Goal: Information Seeking & Learning: Check status

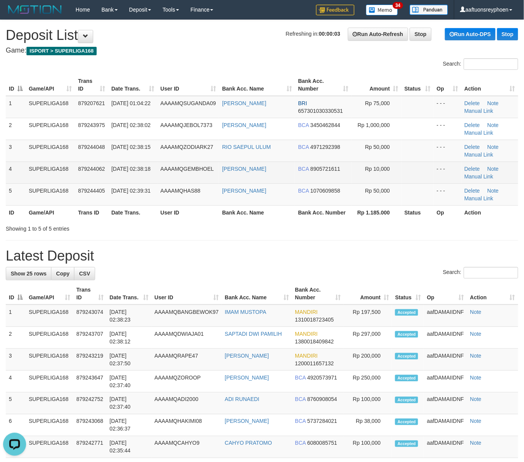
click at [161, 164] on td "AAAAMQGEMBHOEL" at bounding box center [188, 172] width 62 height 22
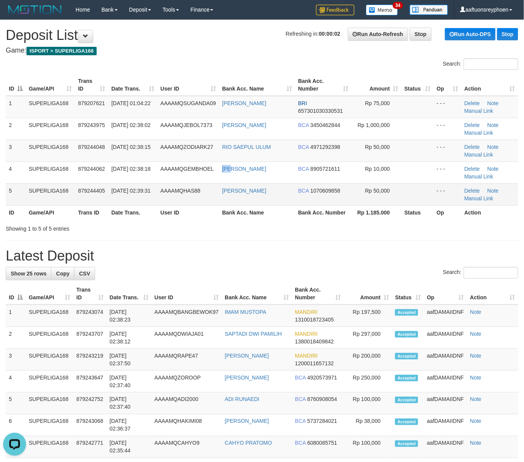
drag, startPoint x: 209, startPoint y: 172, endPoint x: 8, endPoint y: 186, distance: 201.0
click at [195, 172] on tr "4 SUPERLIGA168 879244062 01/10/2025 02:38:18 AAAAMQGEMBHOEL TAUFIK AKBAR BCA 89…" at bounding box center [262, 172] width 512 height 22
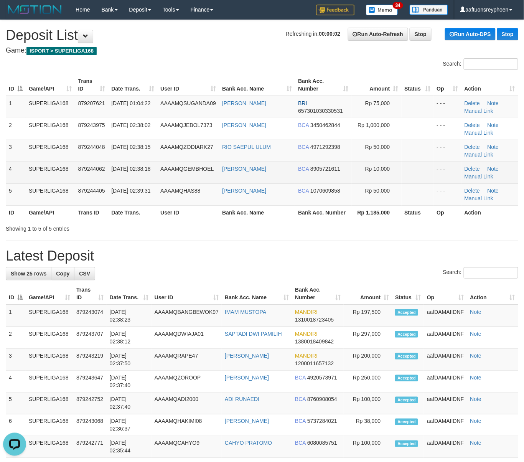
drag, startPoint x: 112, startPoint y: 176, endPoint x: 92, endPoint y: 180, distance: 20.3
click at [111, 172] on span "01/10/2025 02:38:18" at bounding box center [130, 169] width 39 height 6
click at [35, 178] on td "SUPERLIGA168" at bounding box center [50, 172] width 49 height 22
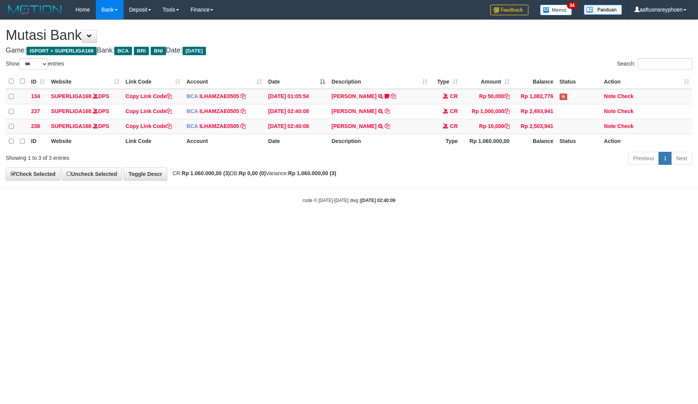
select select "***"
drag, startPoint x: 329, startPoint y: 306, endPoint x: 379, endPoint y: 295, distance: 50.9
click at [347, 223] on html "Toggle navigation Home Bank Account List Load By Website Group [ISPORT] SUPERLI…" at bounding box center [349, 111] width 698 height 223
drag, startPoint x: 420, startPoint y: 243, endPoint x: 697, endPoint y: 227, distance: 276.8
click at [455, 223] on html "Toggle navigation Home Bank Account List Load By Website Group [ISPORT] SUPERLI…" at bounding box center [349, 111] width 698 height 223
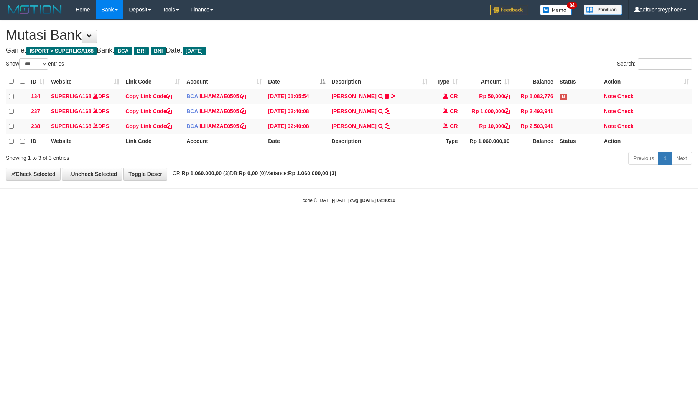
select select "***"
drag, startPoint x: 621, startPoint y: 203, endPoint x: 697, endPoint y: 198, distance: 75.7
click at [692, 198] on div "code © 2012-2018 dwg | 2025/10/01 02:40:10" at bounding box center [349, 200] width 698 height 8
select select "***"
drag, startPoint x: 456, startPoint y: 206, endPoint x: 697, endPoint y: 189, distance: 240.9
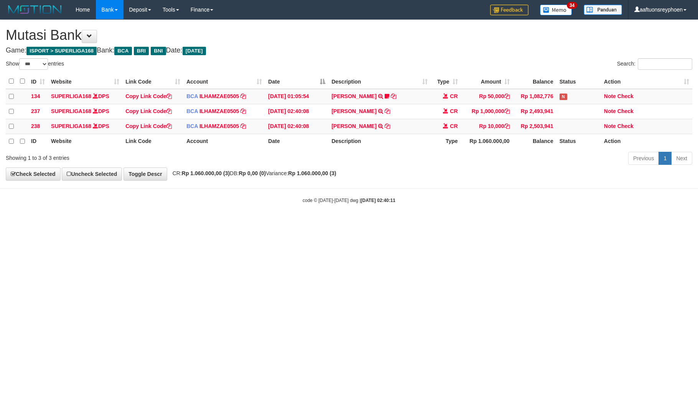
click at [462, 206] on body "Toggle navigation Home Bank Account List Load By Website Group [ISPORT] SUPERLI…" at bounding box center [349, 111] width 698 height 223
select select "***"
click at [343, 223] on html "Toggle navigation Home Bank Account List Load By Website Group [ISPORT] SUPERLI…" at bounding box center [349, 111] width 698 height 223
drag, startPoint x: 638, startPoint y: 235, endPoint x: 693, endPoint y: 235, distance: 55.6
click at [673, 223] on html "Toggle navigation Home Bank Account List Load By Website Group [ISPORT] SUPERLI…" at bounding box center [349, 111] width 698 height 223
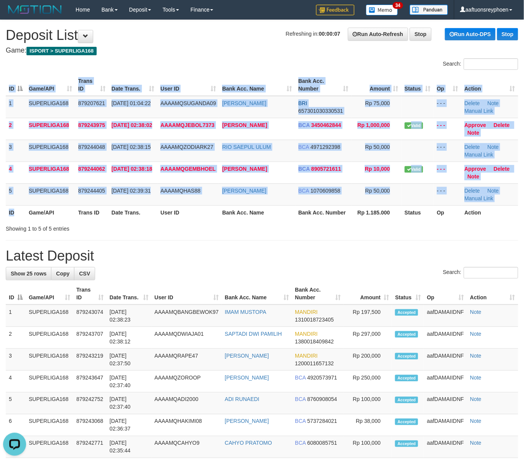
drag, startPoint x: 184, startPoint y: 191, endPoint x: 84, endPoint y: 210, distance: 102.8
click at [184, 191] on span "AAAAMQHAS88" at bounding box center [180, 190] width 40 height 6
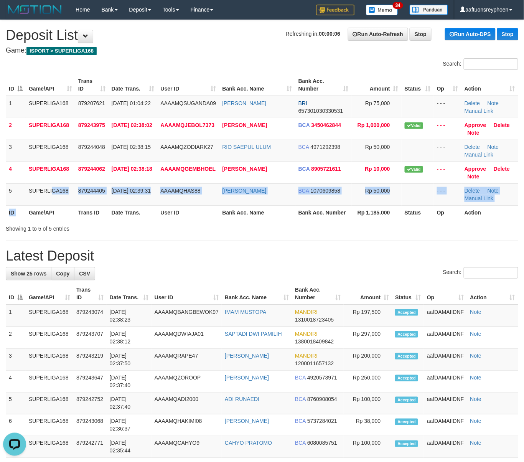
click at [22, 205] on table "ID Game/API Trans ID Date Trans. User ID Bank Acc. Name Bank Acc. Number Amount…" at bounding box center [262, 146] width 512 height 145
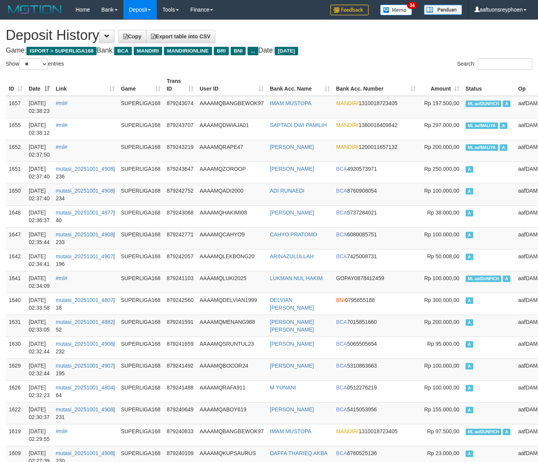
select select "**"
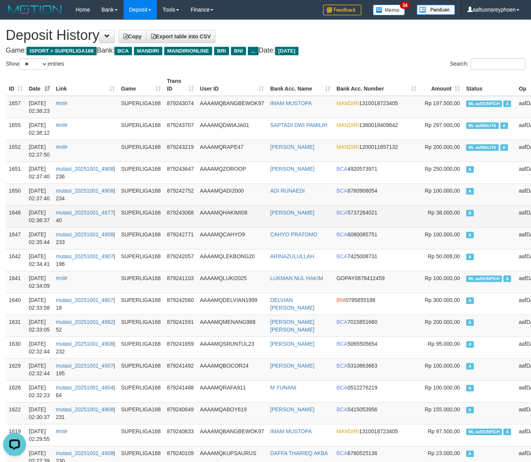
click at [463, 210] on td "A" at bounding box center [489, 216] width 53 height 22
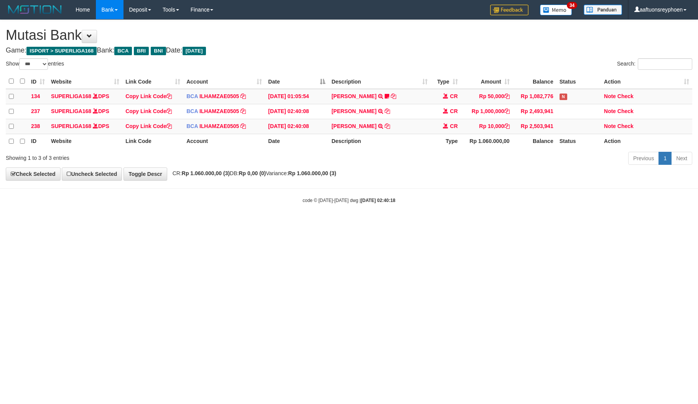
select select "***"
click at [697, 223] on html "Toggle navigation Home Bank Account List Load By Website Group [ISPORT] SUPERLI…" at bounding box center [349, 111] width 698 height 223
select select "***"
click at [581, 223] on html "Toggle navigation Home Bank Account List Load By Website Group [ISPORT] SUPERLI…" at bounding box center [349, 111] width 698 height 223
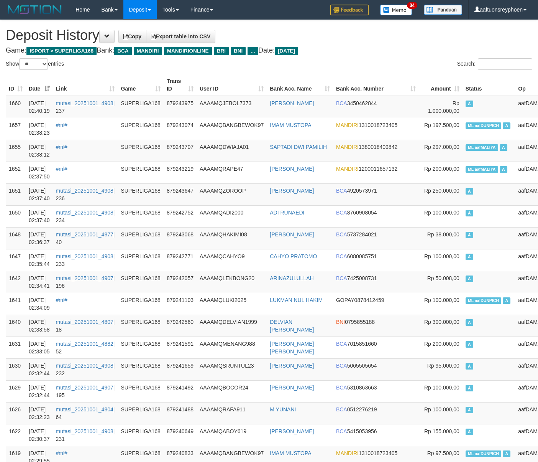
select select "**"
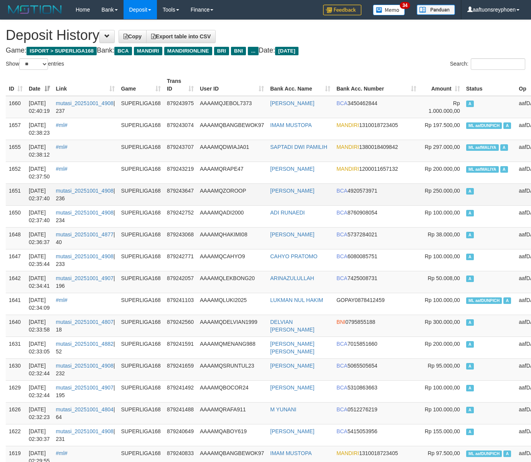
drag, startPoint x: 477, startPoint y: 201, endPoint x: 320, endPoint y: 202, distance: 157.2
click at [477, 201] on td "A" at bounding box center [489, 194] width 53 height 22
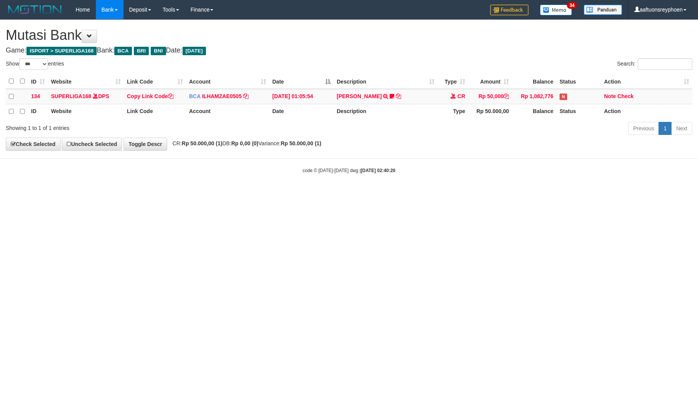
select select "***"
click at [697, 193] on html "Toggle navigation Home Bank Account List Load By Website Group [ISPORT] SUPERLI…" at bounding box center [349, 96] width 698 height 193
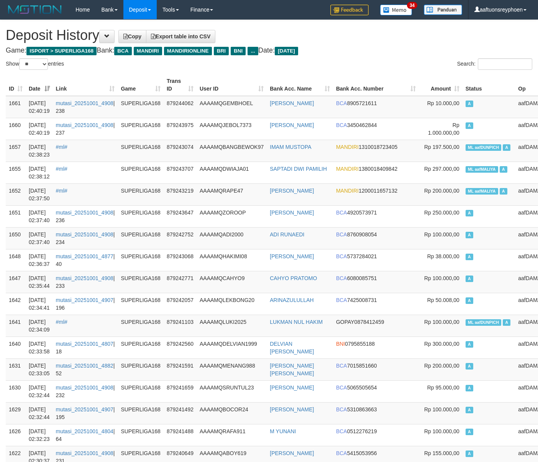
select select "**"
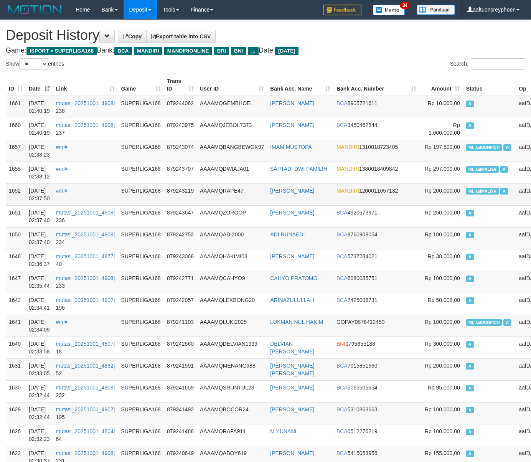
drag, startPoint x: 465, startPoint y: 201, endPoint x: 284, endPoint y: 204, distance: 180.2
click at [465, 201] on td "ML aafMALIYA A" at bounding box center [489, 194] width 53 height 22
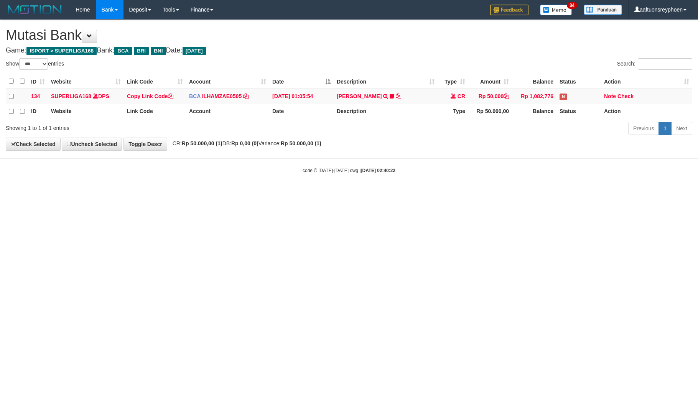
select select "***"
drag, startPoint x: 705, startPoint y: 209, endPoint x: 731, endPoint y: 206, distance: 25.4
click at [697, 193] on html "Toggle navigation Home Bank Account List Load By Website Group [ISPORT] SUPERLI…" at bounding box center [349, 96] width 698 height 193
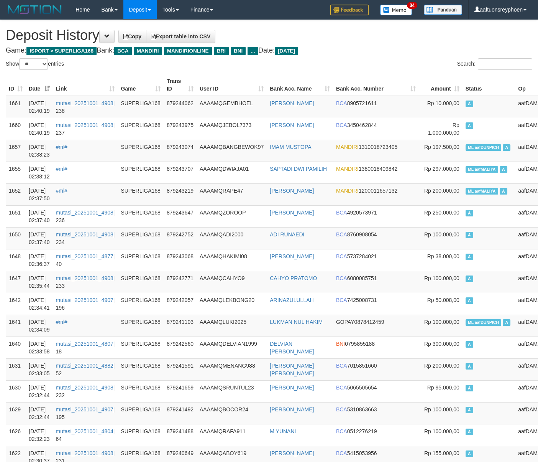
select select "**"
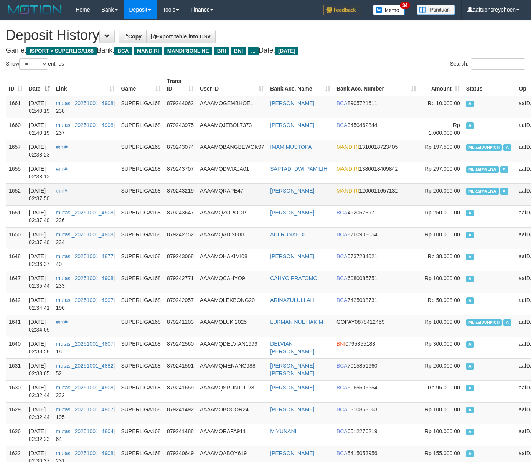
drag, startPoint x: 448, startPoint y: 183, endPoint x: 243, endPoint y: 192, distance: 204.9
click at [463, 183] on td "ML aafMALIYA A" at bounding box center [489, 194] width 53 height 22
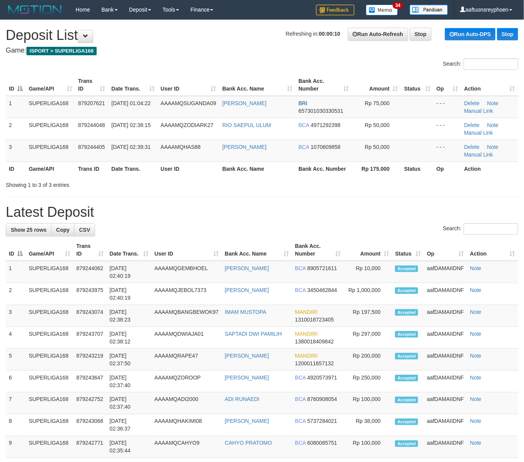
drag, startPoint x: 137, startPoint y: 168, endPoint x: 119, endPoint y: 169, distance: 18.1
click at [135, 168] on th "Date Trans." at bounding box center [132, 168] width 49 height 14
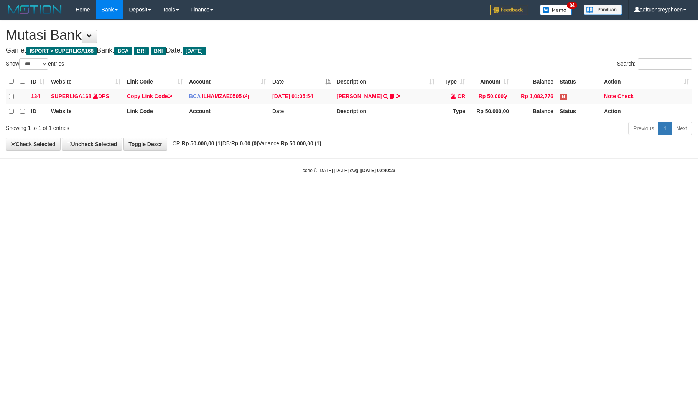
select select "***"
drag, startPoint x: 370, startPoint y: 266, endPoint x: 393, endPoint y: 278, distance: 25.9
click at [372, 193] on html "Toggle navigation Home Bank Account List Load By Website Group [ISPORT] SUPERLI…" at bounding box center [349, 96] width 698 height 193
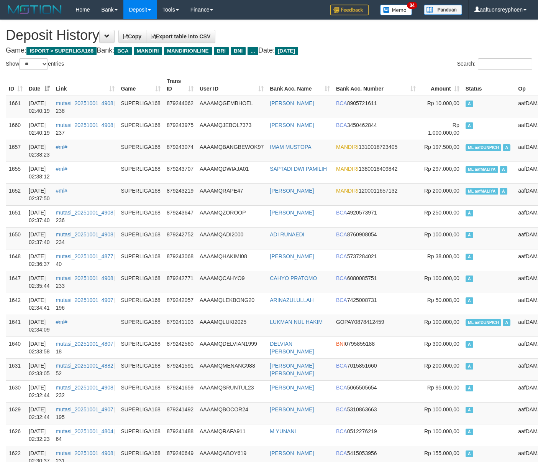
select select "**"
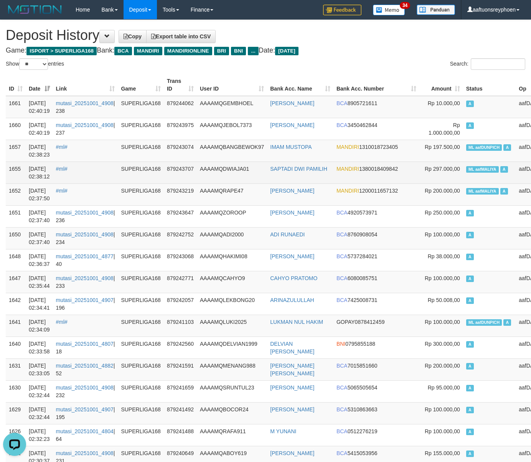
click at [419, 176] on td "Rp 297.000,00" at bounding box center [440, 172] width 43 height 22
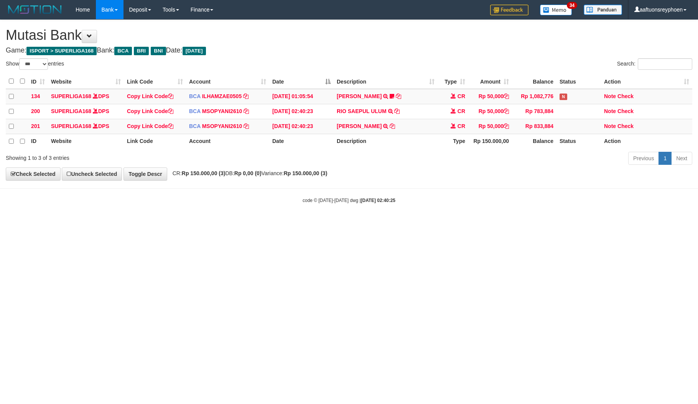
select select "***"
drag, startPoint x: 324, startPoint y: 270, endPoint x: 697, endPoint y: 247, distance: 374.1
click at [328, 223] on html "Toggle navigation Home Bank Account List Load By Website Group [ISPORT] SUPERLI…" at bounding box center [349, 111] width 698 height 223
select select "***"
drag, startPoint x: 452, startPoint y: 77, endPoint x: 437, endPoint y: 117, distance: 42.8
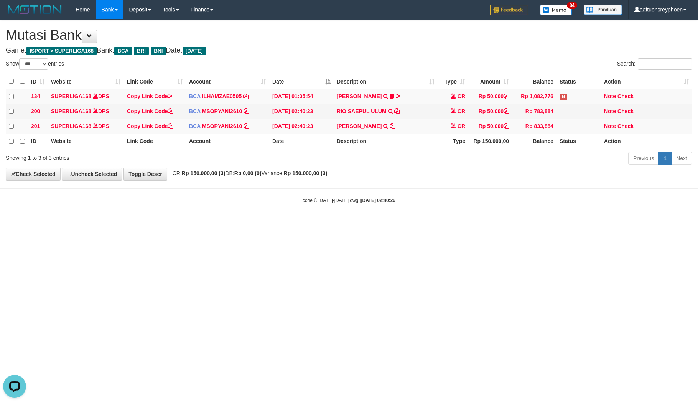
click at [452, 77] on th "Type" at bounding box center [452, 81] width 31 height 15
drag, startPoint x: 421, startPoint y: 181, endPoint x: 442, endPoint y: 181, distance: 21.5
click at [438, 180] on div "**********" at bounding box center [349, 100] width 698 height 160
drag, startPoint x: 574, startPoint y: 242, endPoint x: 669, endPoint y: 236, distance: 94.5
click at [600, 223] on html "Toggle navigation Home Bank Account List Load By Website Group [ISPORT] SUPERLI…" at bounding box center [349, 111] width 698 height 223
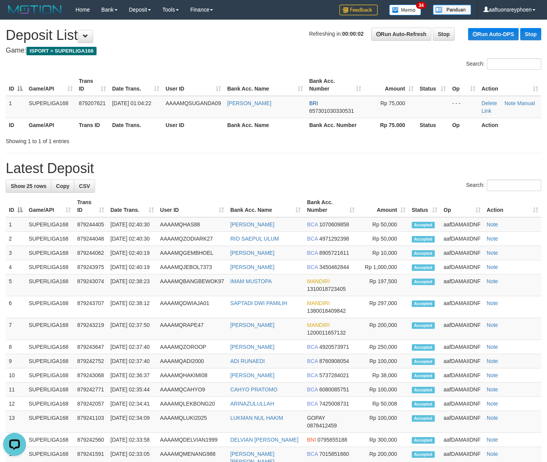
click at [40, 210] on th "Game/API" at bounding box center [50, 206] width 48 height 22
click at [70, 208] on th "Game/API" at bounding box center [50, 206] width 48 height 22
drag, startPoint x: 143, startPoint y: 150, endPoint x: 151, endPoint y: 150, distance: 8.1
click at [145, 150] on div "**********" at bounding box center [273, 340] width 547 height 641
drag, startPoint x: 151, startPoint y: 150, endPoint x: 73, endPoint y: 176, distance: 82.7
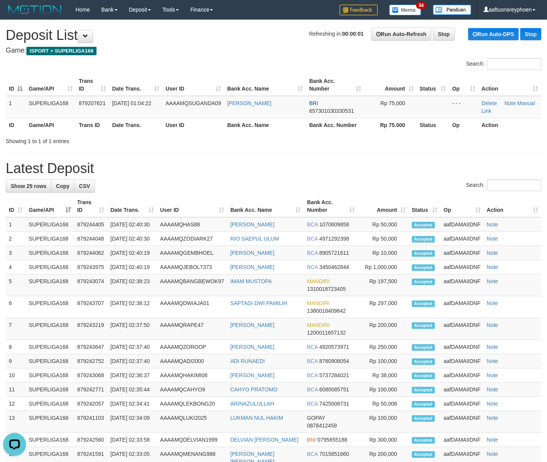
click at [151, 151] on div "**********" at bounding box center [273, 340] width 547 height 641
drag, startPoint x: 193, startPoint y: 138, endPoint x: 49, endPoint y: 166, distance: 146.8
click at [185, 137] on div "Showing 1 to 1 of 1 entries" at bounding box center [114, 139] width 217 height 11
click at [141, 128] on th "Date Trans." at bounding box center [136, 125] width 54 height 14
click at [140, 128] on th "Date Trans." at bounding box center [136, 125] width 54 height 14
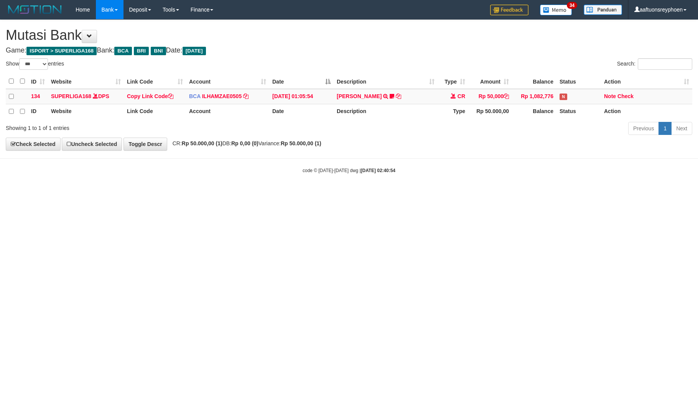
select select "***"
drag, startPoint x: 557, startPoint y: 221, endPoint x: 649, endPoint y: 205, distance: 93.8
click at [620, 193] on html "Toggle navigation Home Bank Account List Load By Website Group [ISPORT] SUPERLI…" at bounding box center [349, 96] width 698 height 193
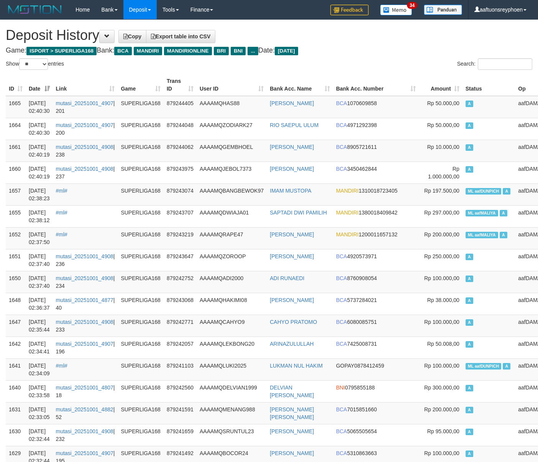
select select "**"
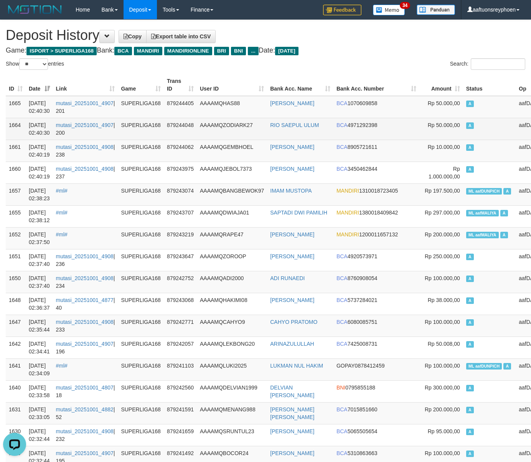
click at [426, 136] on td "Rp 50.000,00" at bounding box center [440, 129] width 43 height 22
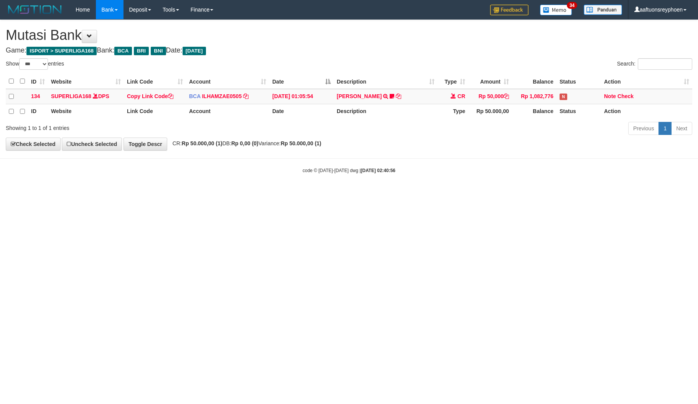
select select "***"
drag, startPoint x: 493, startPoint y: 258, endPoint x: 693, endPoint y: 232, distance: 202.1
click at [554, 193] on html "Toggle navigation Home Bank Account List Load By Website Group [ISPORT] SUPERLI…" at bounding box center [349, 96] width 698 height 193
select select "***"
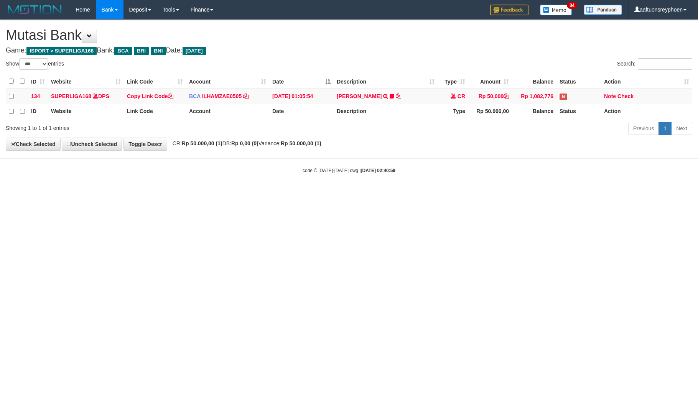
select select "***"
drag, startPoint x: 495, startPoint y: 244, endPoint x: 695, endPoint y: 244, distance: 200.1
click at [514, 193] on html "Toggle navigation Home Bank Account List Load By Website Group [ISPORT] SUPERLI…" at bounding box center [349, 96] width 698 height 193
select select "***"
click at [252, 193] on html "Toggle navigation Home Bank Account List Load By Website Group [ISPORT] SUPERLI…" at bounding box center [349, 96] width 698 height 193
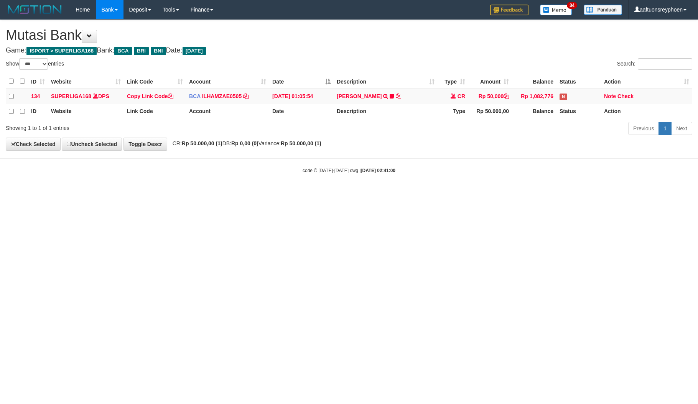
select select "***"
click at [410, 193] on html "Toggle navigation Home Bank Account List Load By Website Group [ISPORT] SUPERLI…" at bounding box center [349, 96] width 698 height 193
click at [358, 193] on html "Toggle navigation Home Bank Account List Load By Website Group [ISPORT] SUPERLI…" at bounding box center [349, 96] width 698 height 193
click at [349, 193] on html "Toggle navigation Home Bank Account List Load By Website Group [ISPORT] SUPERLI…" at bounding box center [349, 96] width 698 height 193
click at [340, 193] on html "Toggle navigation Home Bank Account List Load By Website Group [ISPORT] SUPERLI…" at bounding box center [349, 96] width 698 height 193
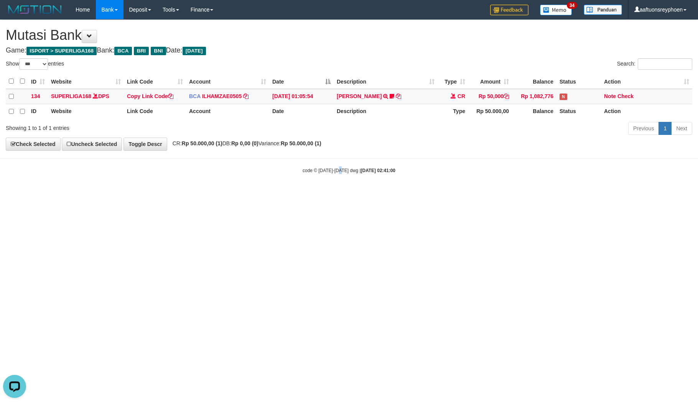
click at [340, 193] on html "Toggle navigation Home Bank Account List Load By Website Group [ISPORT] SUPERLI…" at bounding box center [349, 96] width 698 height 193
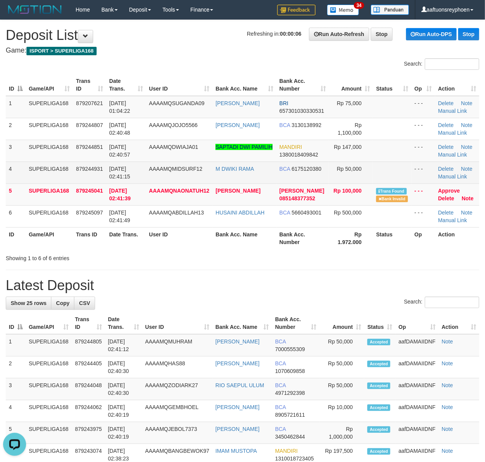
click at [59, 176] on td "SUPERLIGA168" at bounding box center [49, 172] width 47 height 22
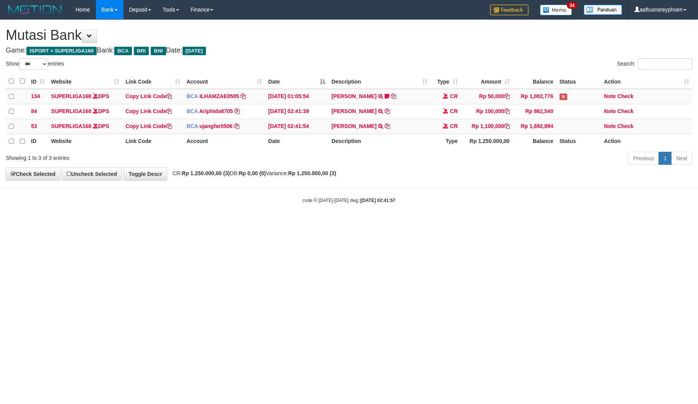
select select "***"
drag, startPoint x: 640, startPoint y: 194, endPoint x: 696, endPoint y: 184, distance: 56.8
click at [676, 187] on body "Toggle navigation Home Bank Account List Load By Website Group [ISPORT] SUPERLI…" at bounding box center [349, 111] width 698 height 223
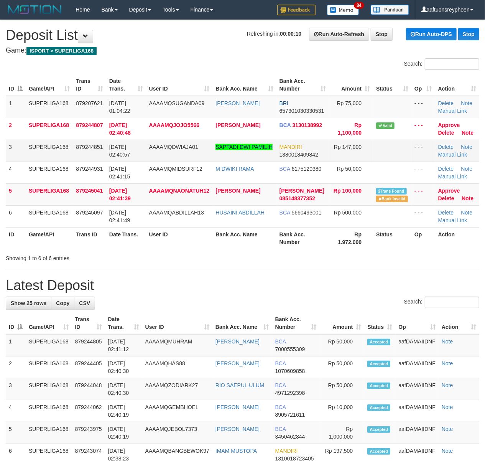
click at [42, 153] on td "SUPERLIGA168" at bounding box center [49, 151] width 47 height 22
click at [53, 146] on td "SUPERLIGA168" at bounding box center [49, 151] width 47 height 22
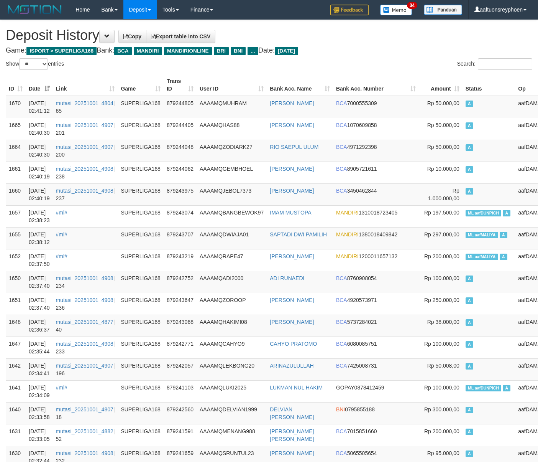
select select "**"
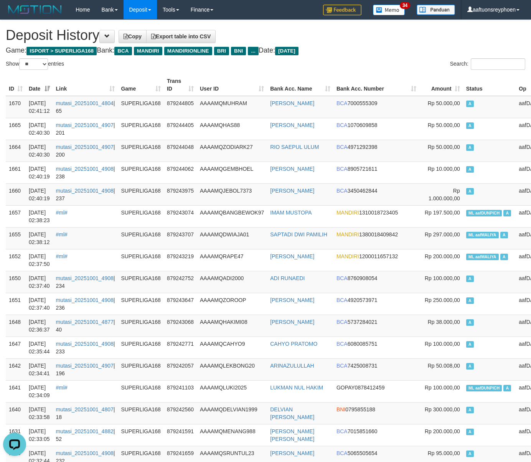
click at [109, 34] on span at bounding box center [106, 35] width 5 height 5
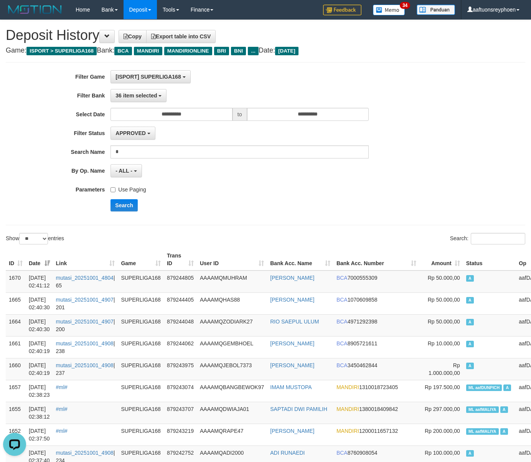
click at [122, 192] on label "Use Paging" at bounding box center [127, 188] width 35 height 10
click at [122, 205] on button "Search" at bounding box center [123, 205] width 27 height 12
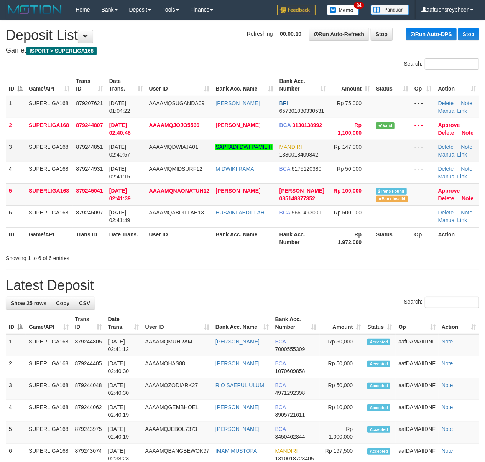
click at [48, 145] on td "SUPERLIGA168" at bounding box center [49, 151] width 47 height 22
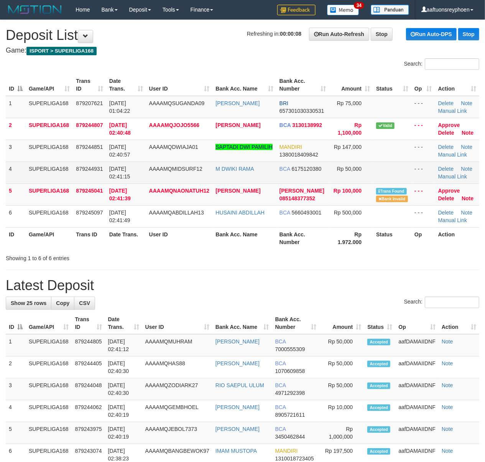
click at [166, 174] on td "AAAAMQMIDSURF12" at bounding box center [179, 172] width 67 height 22
drag, startPoint x: 166, startPoint y: 174, endPoint x: 112, endPoint y: 177, distance: 53.8
click at [142, 175] on tr "4 SUPERLIGA168 879244931 01/10/2025 02:41:15 AAAAMQMIDSURF12 M DWIKI RAMA BCA 6…" at bounding box center [242, 172] width 473 height 22
click at [48, 162] on td "SUPERLIGA168" at bounding box center [49, 172] width 47 height 22
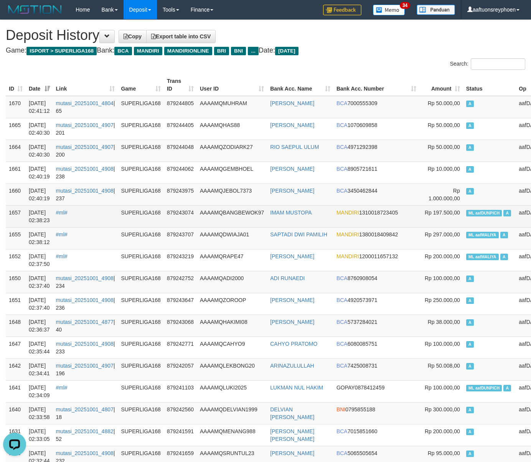
click at [466, 215] on span "ML aafDUNPICH" at bounding box center [484, 213] width 36 height 7
copy td "aafDUNPICH"
click at [466, 215] on span "ML aafDUNPICH" at bounding box center [484, 213] width 36 height 7
copy td "ML aafDUNPICH A"
click at [466, 215] on span "ML aafDUNPICH" at bounding box center [484, 213] width 36 height 7
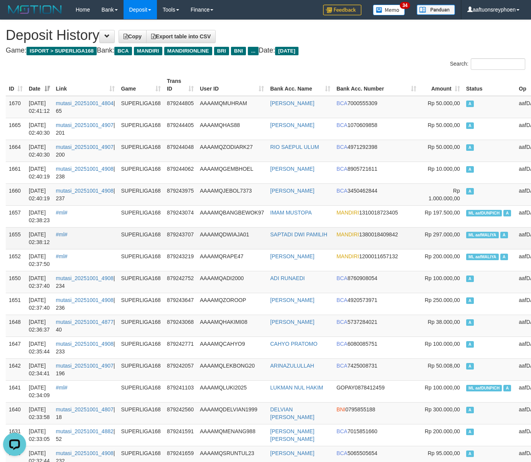
click at [463, 238] on td "ML aafMALIYA A" at bounding box center [489, 238] width 53 height 22
copy td "aafMALIYA"
click at [463, 238] on td "ML aafMALIYA A" at bounding box center [489, 238] width 53 height 22
copy td "ML aafMALIYA A"
click at [463, 238] on td "ML aafMALIYA A" at bounding box center [489, 238] width 53 height 22
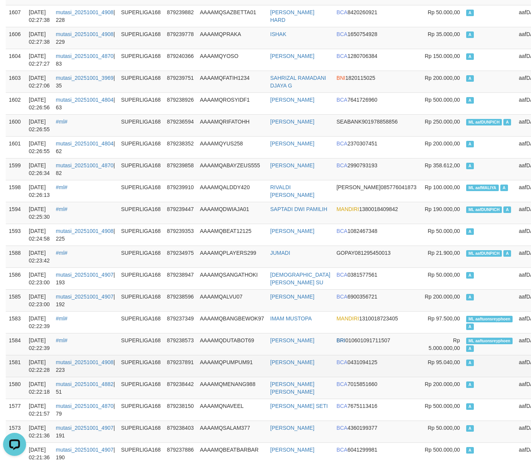
scroll to position [750, 0]
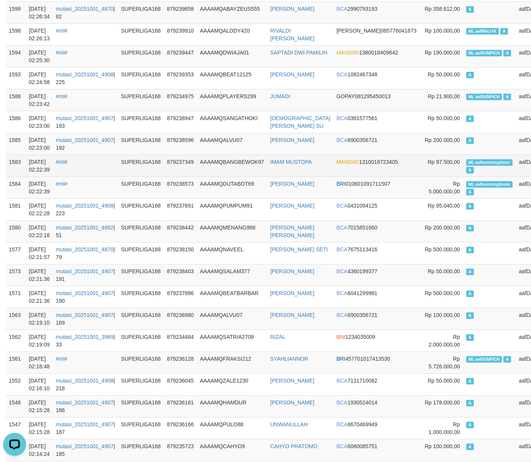
click at [466, 166] on span "ML aaftuonsreyphoen" at bounding box center [489, 162] width 47 height 7
copy td "aaftuonsreyphoen"
copy td "ML aaftuonsreyphoen A"
click at [466, 166] on span "ML aaftuonsreyphoen" at bounding box center [489, 162] width 47 height 7
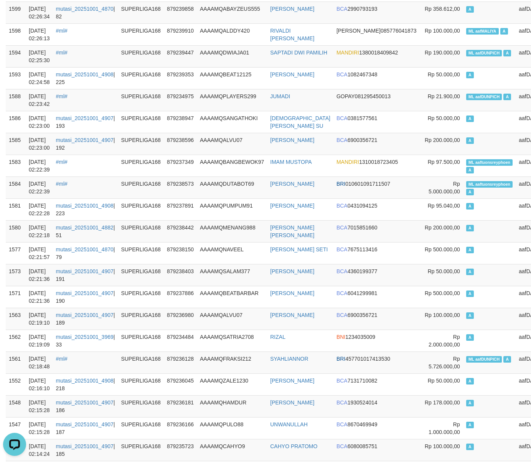
scroll to position [0, 0]
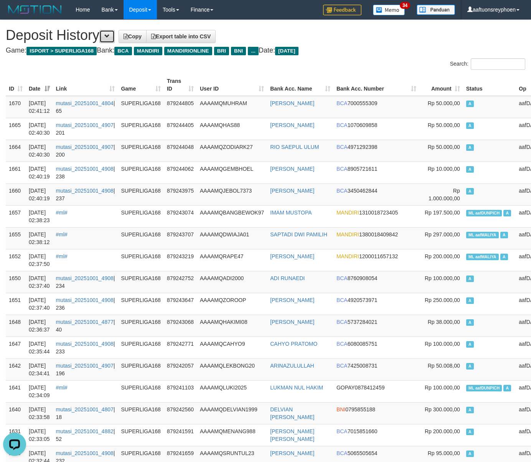
click at [113, 41] on button at bounding box center [106, 36] width 15 height 13
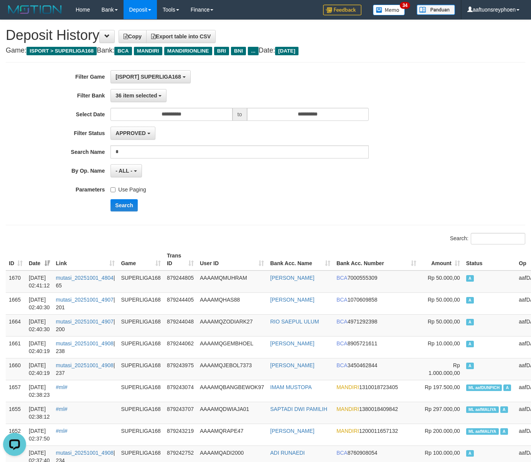
click at [135, 192] on label "Use Paging" at bounding box center [127, 188] width 35 height 10
click at [127, 208] on button "Search" at bounding box center [123, 205] width 27 height 12
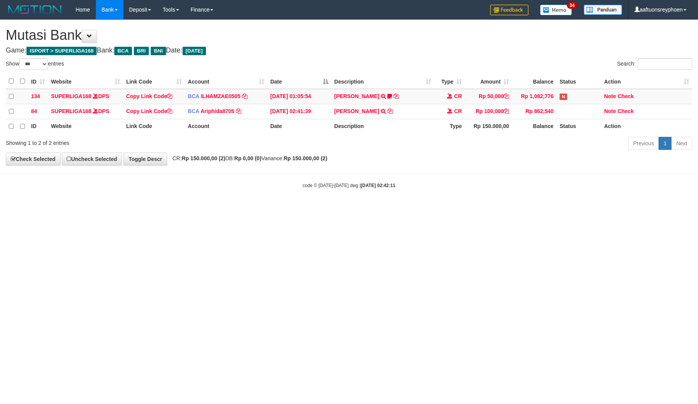
select select "***"
click at [412, 208] on html "Toggle navigation Home Bank Account List Load By Website Group [ISPORT] SUPERLI…" at bounding box center [349, 104] width 698 height 208
select select "***"
drag, startPoint x: 376, startPoint y: 245, endPoint x: 696, endPoint y: 209, distance: 322.4
click at [382, 208] on html "Toggle navigation Home Bank Account List Load By Website Group [ISPORT] SUPERLI…" at bounding box center [349, 104] width 698 height 208
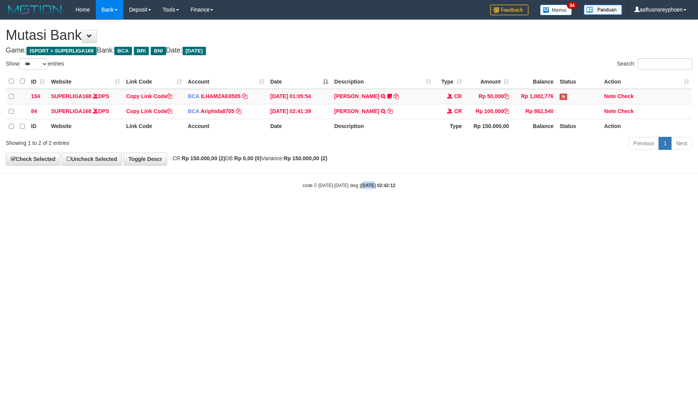
drag, startPoint x: 356, startPoint y: 229, endPoint x: 527, endPoint y: 231, distance: 171.0
click at [412, 208] on html "Toggle navigation Home Bank Account List Load By Website Group [ISPORT] SUPERLI…" at bounding box center [349, 104] width 698 height 208
select select "***"
click at [655, 208] on html "Toggle navigation Home Bank Account List Load By Website Group [ISPORT] SUPERLI…" at bounding box center [349, 104] width 698 height 208
click at [594, 204] on html "Toggle navigation Home Bank Account List Load By Website Group [ISPORT] SUPERLI…" at bounding box center [349, 104] width 698 height 208
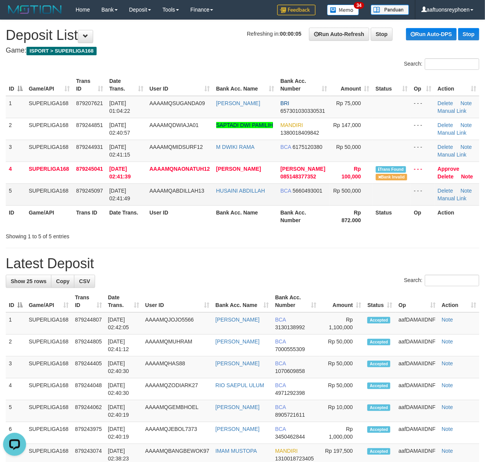
click at [139, 184] on td "01/10/2025 02:41:49" at bounding box center [126, 194] width 40 height 22
drag, startPoint x: 139, startPoint y: 184, endPoint x: 0, endPoint y: 209, distance: 140.6
click at [135, 184] on td "01/10/2025 02:41:49" at bounding box center [126, 194] width 40 height 22
drag, startPoint x: 8, startPoint y: 182, endPoint x: 0, endPoint y: 183, distance: 7.8
click at [5, 182] on div "ID Game/API Trans ID Date Trans. User ID Bank Acc. Name Bank Acc. Number Amount…" at bounding box center [242, 151] width 485 height 158
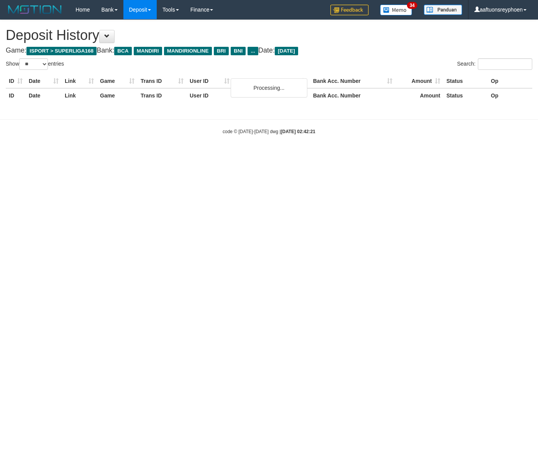
select select "**"
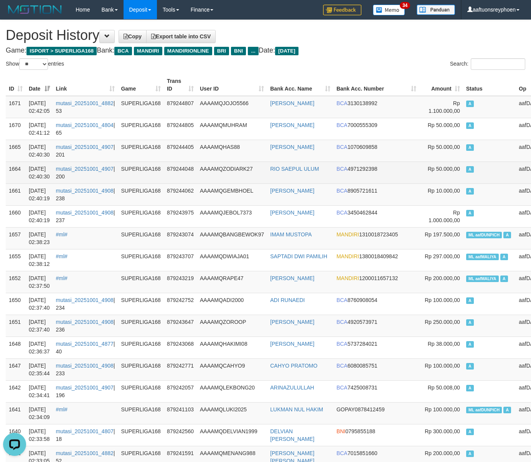
drag, startPoint x: 431, startPoint y: 169, endPoint x: 113, endPoint y: 209, distance: 320.7
click at [463, 171] on td "A" at bounding box center [489, 172] width 53 height 22
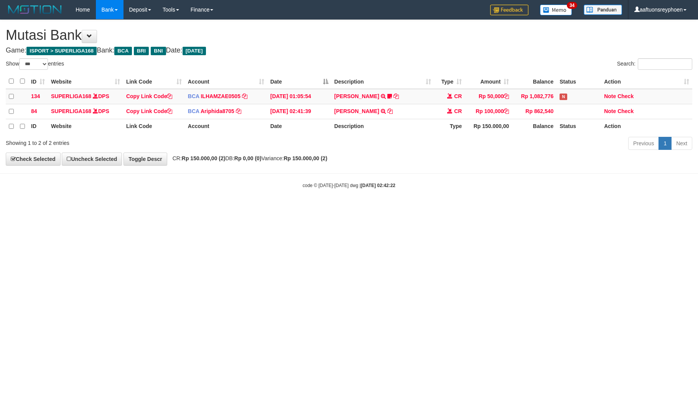
select select "***"
click at [391, 208] on html "Toggle navigation Home Bank Account List Load By Website Group [ISPORT] SUPERLI…" at bounding box center [349, 104] width 698 height 208
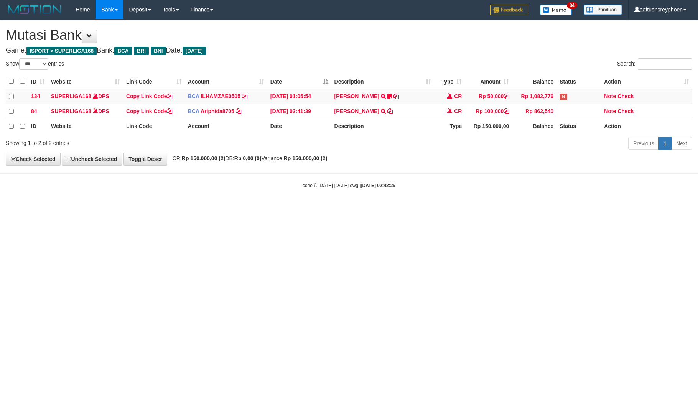
select select "***"
click at [195, 208] on html "Toggle navigation Home Bank Account List Load By Website Group [ISPORT] SUPERLI…" at bounding box center [349, 104] width 698 height 208
drag, startPoint x: 614, startPoint y: 175, endPoint x: 302, endPoint y: 252, distance: 321.3
click at [589, 180] on body "Toggle navigation Home Bank Account List Load By Website Group [ISPORT] SUPERLI…" at bounding box center [349, 104] width 698 height 208
select select "***"
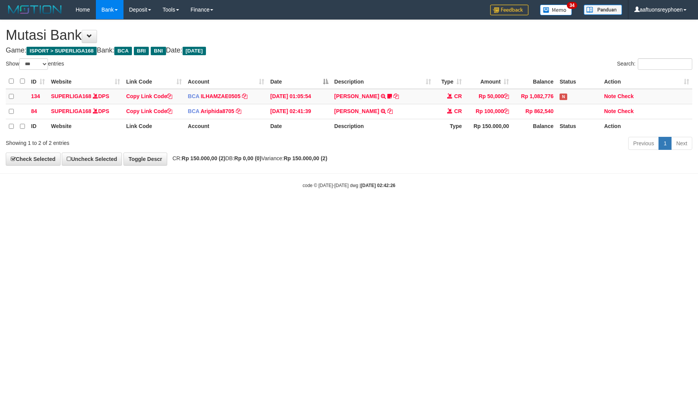
click at [536, 208] on html "Toggle navigation Home Bank Account List Load By Website Group [ISPORT] SUPERLI…" at bounding box center [349, 104] width 698 height 208
select select "***"
click at [362, 208] on html "Toggle navigation Home Bank Account List Load By Website Group [ISPORT] SUPERLI…" at bounding box center [349, 104] width 698 height 208
click at [363, 208] on html "Toggle navigation Home Bank Account List Load By Website Group [ISPORT] SUPERLI…" at bounding box center [349, 104] width 698 height 208
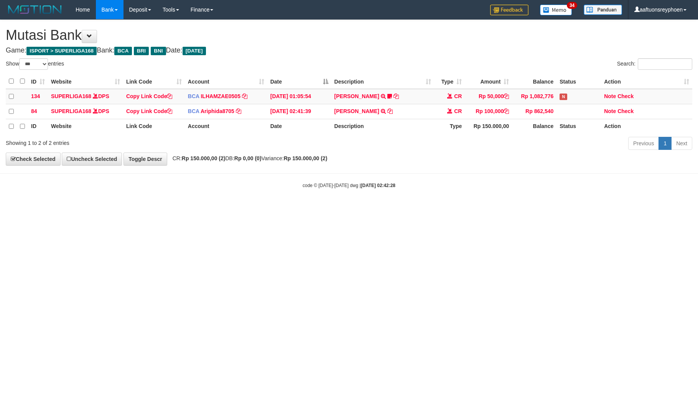
select select "***"
drag, startPoint x: 637, startPoint y: 213, endPoint x: 381, endPoint y: 235, distance: 257.0
click at [604, 208] on html "Toggle navigation Home Bank Account List Load By Website Group [ISPORT] SUPERLI…" at bounding box center [349, 104] width 698 height 208
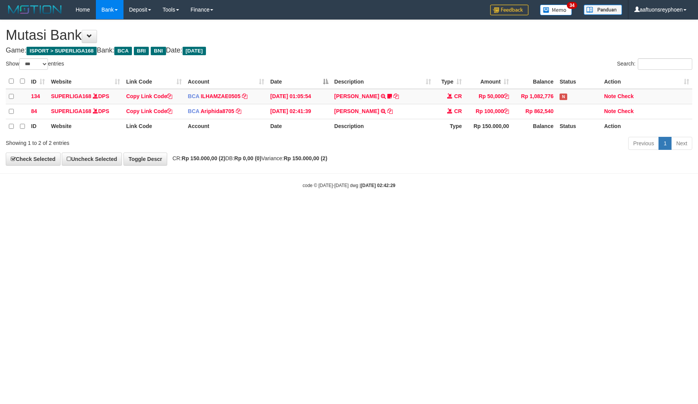
drag, startPoint x: 294, startPoint y: 247, endPoint x: 305, endPoint y: 238, distance: 13.9
click at [297, 208] on html "Toggle navigation Home Bank Account List Load By Website Group [ISPORT] SUPERLI…" at bounding box center [349, 104] width 698 height 208
select select "***"
click at [308, 208] on html "Toggle navigation Home Bank Account List Load By Website Group [ISPORT] SUPERLI…" at bounding box center [349, 104] width 698 height 208
click at [307, 208] on html "Toggle navigation Home Bank Account List Load By Website Group [ISPORT] SUPERLI…" at bounding box center [349, 104] width 698 height 208
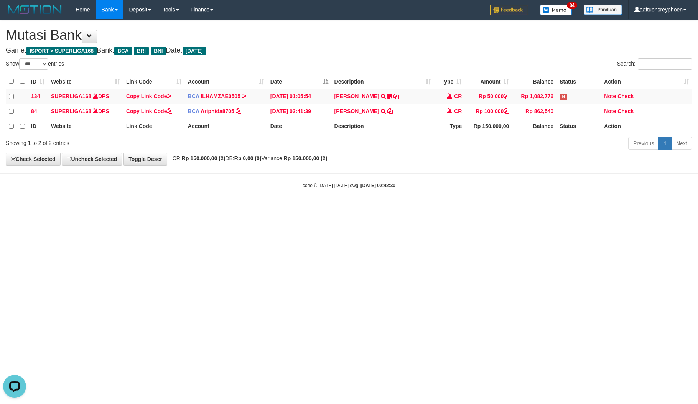
click at [216, 208] on html "Toggle navigation Home Bank Account List Load By Website Group [ISPORT] SUPERLI…" at bounding box center [349, 104] width 698 height 208
click at [248, 208] on html "Toggle navigation Home Bank Account List Load By Website Group [ISPORT] SUPERLI…" at bounding box center [349, 104] width 698 height 208
click at [299, 208] on html "Toggle navigation Home Bank Account List Load By Website Group [ISPORT] SUPERLI…" at bounding box center [349, 104] width 698 height 208
click at [335, 208] on html "Toggle navigation Home Bank Account List Load By Website Group [ISPORT] SUPERLI…" at bounding box center [349, 104] width 698 height 208
click at [322, 208] on html "Toggle navigation Home Bank Account List Load By Website Group [ISPORT] SUPERLI…" at bounding box center [349, 104] width 698 height 208
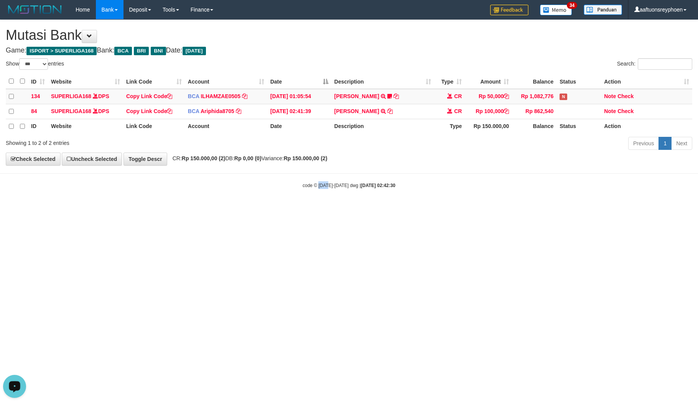
click at [322, 208] on html "Toggle navigation Home Bank Account List Load By Website Group [ISPORT] SUPERLI…" at bounding box center [349, 104] width 698 height 208
click at [304, 208] on html "Toggle navigation Home Bank Account List Load By Website Group [ISPORT] SUPERLI…" at bounding box center [349, 104] width 698 height 208
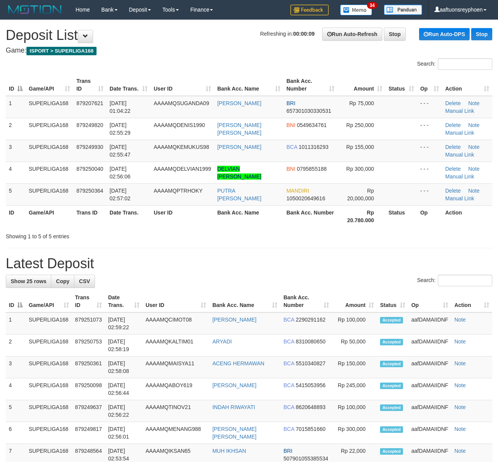
click at [36, 210] on th "Game/API" at bounding box center [50, 216] width 48 height 22
click at [55, 207] on th "Game/API" at bounding box center [50, 216] width 48 height 22
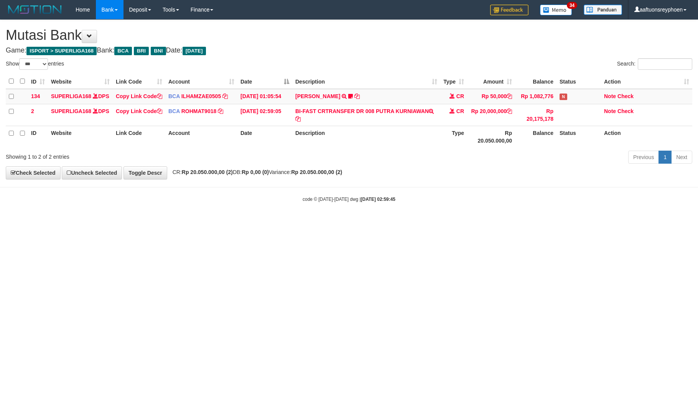
select select "***"
click at [451, 222] on html "Toggle navigation Home Bank Account List Load By Website Group [ISPORT] SUPERLI…" at bounding box center [349, 111] width 698 height 222
drag, startPoint x: 468, startPoint y: 276, endPoint x: 520, endPoint y: 264, distance: 53.6
click at [508, 222] on html "Toggle navigation Home Bank Account List Load By Website Group [ISPORT] SUPERLI…" at bounding box center [349, 111] width 698 height 222
select select "***"
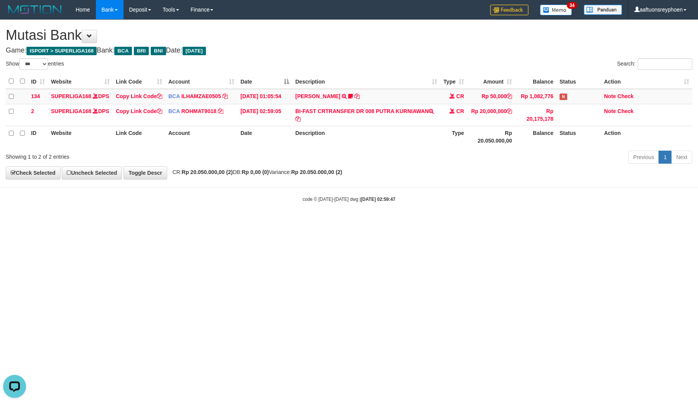
click at [391, 222] on html "Toggle navigation Home Bank Account List Load By Website Group [ISPORT] SUPERLI…" at bounding box center [349, 111] width 698 height 222
drag, startPoint x: 393, startPoint y: 269, endPoint x: 575, endPoint y: 263, distance: 183.0
click at [404, 222] on html "Toggle navigation Home Bank Account List Load By Website Group [ISPORT] SUPERLI…" at bounding box center [349, 111] width 698 height 222
drag, startPoint x: 321, startPoint y: 290, endPoint x: 328, endPoint y: 291, distance: 6.9
click at [329, 222] on html "Toggle navigation Home Bank Account List Load By Website Group [ISPORT] SUPERLI…" at bounding box center [349, 111] width 698 height 222
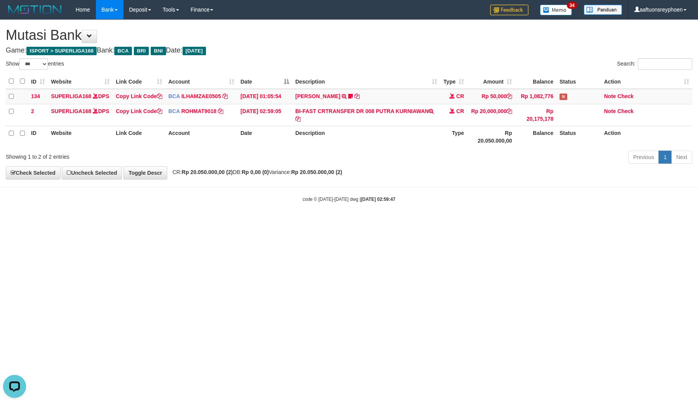
click at [343, 222] on html "Toggle navigation Home Bank Account List Load By Website Group [ISPORT] SUPERLI…" at bounding box center [349, 111] width 698 height 222
click at [454, 222] on html "Toggle navigation Home Bank Account List Load By Website Group [ISPORT] SUPERLI…" at bounding box center [349, 111] width 698 height 222
drag, startPoint x: 284, startPoint y: 295, endPoint x: 623, endPoint y: 255, distance: 340.6
click at [300, 222] on html "Toggle navigation Home Bank Account List Load By Website Group [ISPORT] SUPERLI…" at bounding box center [349, 111] width 698 height 222
drag, startPoint x: 692, startPoint y: 232, endPoint x: 620, endPoint y: 241, distance: 73.0
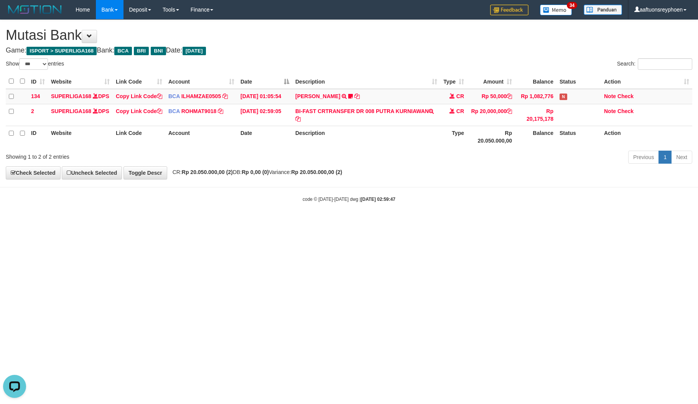
click at [674, 222] on html "Toggle navigation Home Bank Account List Load By Website Group [ISPORT] SUPERLI…" at bounding box center [349, 111] width 698 height 222
drag, startPoint x: 357, startPoint y: 270, endPoint x: 482, endPoint y: 257, distance: 125.7
click at [449, 222] on html "Toggle navigation Home Bank Account List Load By Website Group [ISPORT] SUPERLI…" at bounding box center [349, 111] width 698 height 222
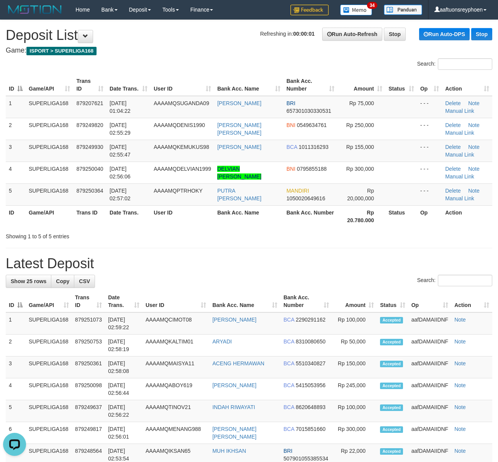
click at [50, 225] on th "Game/API" at bounding box center [50, 216] width 48 height 22
click at [140, 201] on td "01/10/2025 02:57:02" at bounding box center [129, 194] width 44 height 22
drag, startPoint x: 141, startPoint y: 200, endPoint x: 2, endPoint y: 215, distance: 140.0
click at [131, 200] on td "[DATE] 02:57:02" at bounding box center [129, 194] width 44 height 22
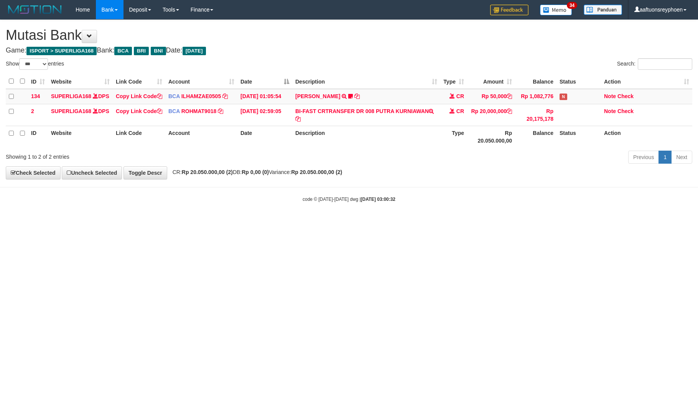
select select "***"
click at [667, 215] on body "Toggle navigation Home Bank Account List Load By Website Group [ISPORT] SUPERLI…" at bounding box center [349, 111] width 698 height 222
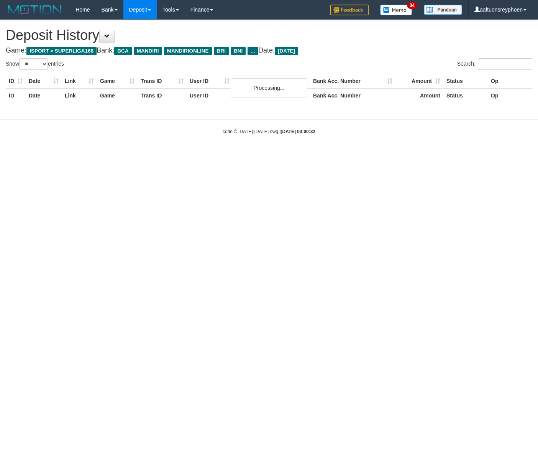
select select "**"
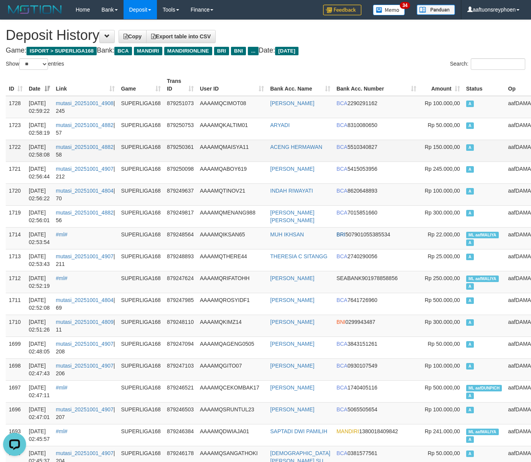
drag, startPoint x: 468, startPoint y: 157, endPoint x: 461, endPoint y: 155, distance: 7.6
click at [465, 155] on td "A" at bounding box center [484, 151] width 42 height 22
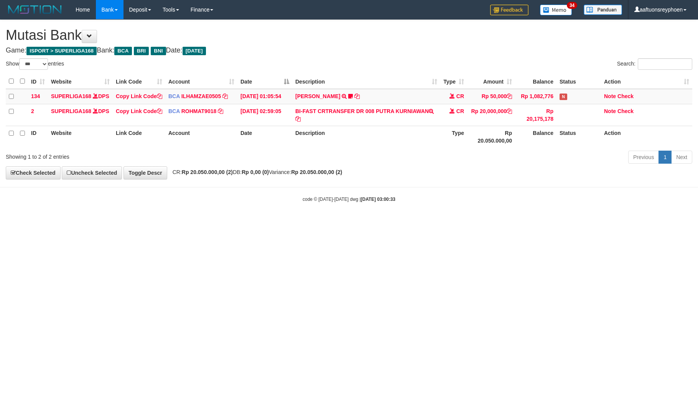
select select "***"
click at [356, 222] on html "Toggle navigation Home Bank Account List Load By Website Group [ISPORT] SUPERLI…" at bounding box center [349, 111] width 698 height 222
select select "***"
drag, startPoint x: 422, startPoint y: 239, endPoint x: 413, endPoint y: 239, distance: 9.2
click at [421, 222] on html "Toggle navigation Home Bank Account List Load By Website Group [ISPORT] SUPERLI…" at bounding box center [349, 111] width 698 height 222
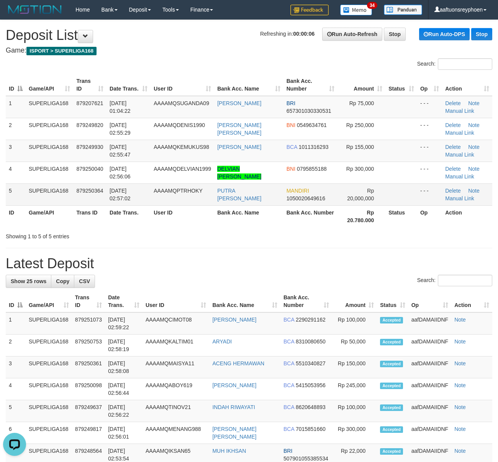
click at [130, 190] on span "01/10/2025 02:57:02" at bounding box center [120, 194] width 21 height 14
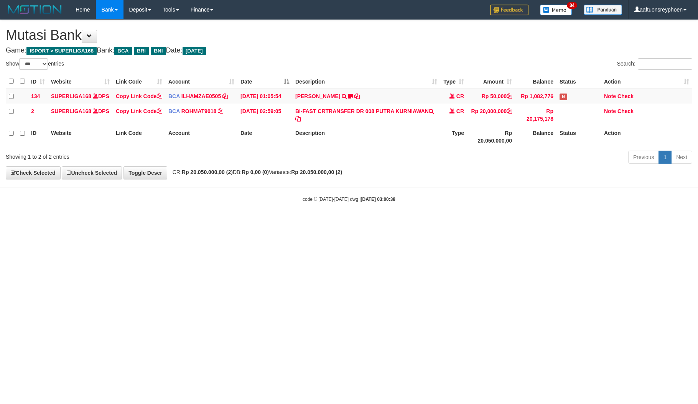
select select "***"
drag, startPoint x: 447, startPoint y: 261, endPoint x: 482, endPoint y: 255, distance: 35.6
click at [471, 222] on html "Toggle navigation Home Bank Account List Load By Website Group [ISPORT] SUPERLI…" at bounding box center [349, 111] width 698 height 222
drag, startPoint x: 358, startPoint y: 228, endPoint x: 692, endPoint y: 181, distance: 337.2
click at [407, 222] on body "Toggle navigation Home Bank Account List Load By Website Group [ISPORT] SUPERLI…" at bounding box center [349, 111] width 698 height 222
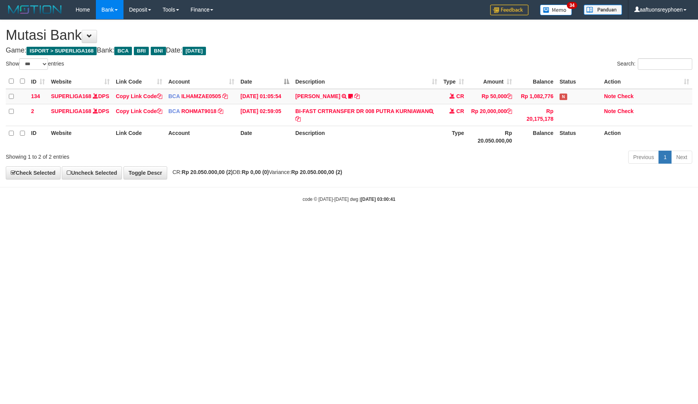
select select "***"
click at [298, 222] on html "Toggle navigation Home Bank Account List Load By Website Group [ISPORT] SUPERLI…" at bounding box center [349, 111] width 698 height 222
click at [294, 222] on html "Toggle navigation Home Bank Account List Load By Website Group [ISPORT] SUPERLI…" at bounding box center [349, 111] width 698 height 222
click at [290, 222] on html "Toggle navigation Home Bank Account List Load By Website Group [ISPORT] SUPERLI…" at bounding box center [349, 111] width 698 height 222
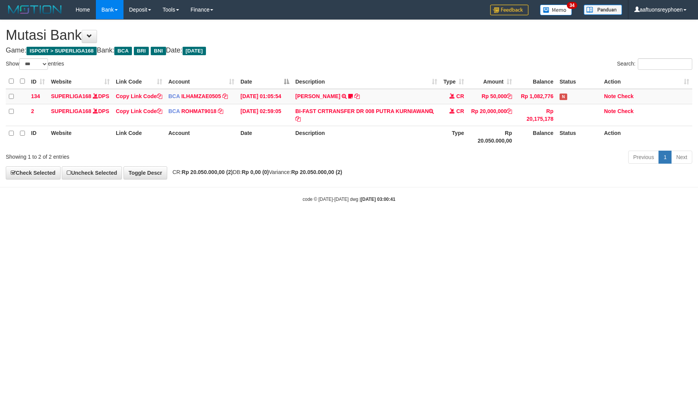
click at [290, 222] on html "Toggle navigation Home Bank Account List Load By Website Group [ISPORT] SUPERLI…" at bounding box center [349, 111] width 698 height 222
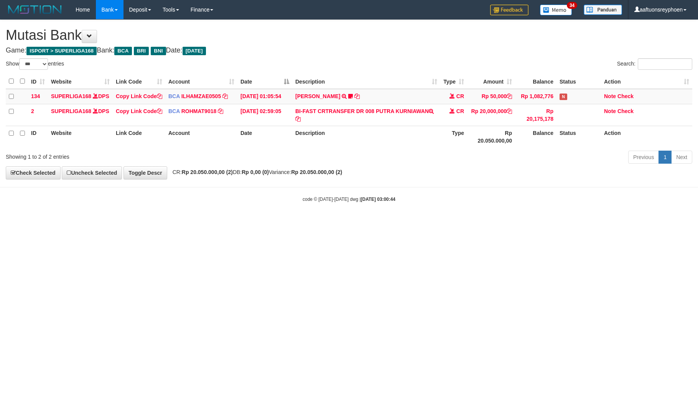
select select "***"
click at [325, 222] on html "Toggle navigation Home Bank Account List Load By Website Group [ISPORT] SUPERLI…" at bounding box center [349, 111] width 698 height 222
select select "***"
click at [323, 222] on html "Toggle navigation Home Bank Account List Load By Website Group [ISPORT] SUPERLI…" at bounding box center [349, 111] width 698 height 222
drag, startPoint x: 325, startPoint y: 258, endPoint x: 697, endPoint y: 233, distance: 372.3
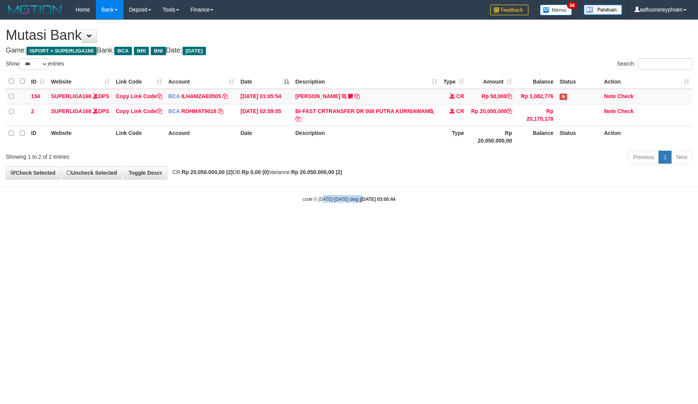
click at [375, 222] on html "Toggle navigation Home Bank Account List Load By Website Group [ISPORT] SUPERLI…" at bounding box center [349, 111] width 698 height 222
drag, startPoint x: 438, startPoint y: 248, endPoint x: 697, endPoint y: 220, distance: 260.2
click at [491, 222] on html "Toggle navigation Home Bank Account List Load By Website Group [ISPORT] SUPERLI…" at bounding box center [349, 111] width 698 height 222
drag, startPoint x: 491, startPoint y: 231, endPoint x: 692, endPoint y: 218, distance: 201.3
click at [507, 222] on html "Toggle navigation Home Bank Account List Load By Website Group [ISPORT] SUPERLI…" at bounding box center [349, 111] width 698 height 222
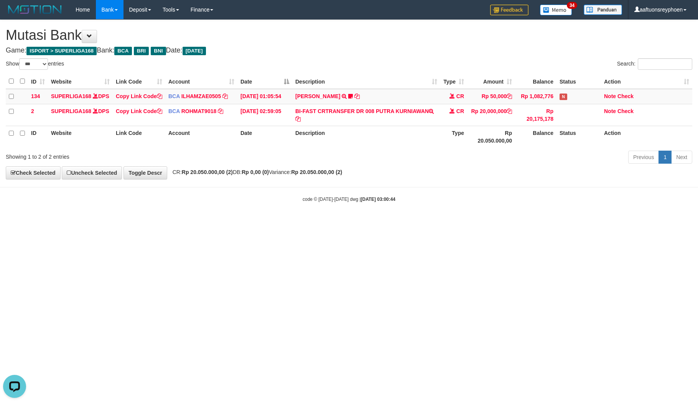
drag, startPoint x: 364, startPoint y: 249, endPoint x: 526, endPoint y: 236, distance: 162.7
click at [372, 222] on html "Toggle navigation Home Bank Account List Load By Website Group [ISPORT] SUPERLI…" at bounding box center [349, 111] width 698 height 222
select select "***"
drag, startPoint x: 376, startPoint y: 242, endPoint x: 562, endPoint y: 222, distance: 186.5
click at [427, 222] on html "Toggle navigation Home Bank Account List Load By Website Group [ISPORT] SUPERLI…" at bounding box center [349, 111] width 698 height 222
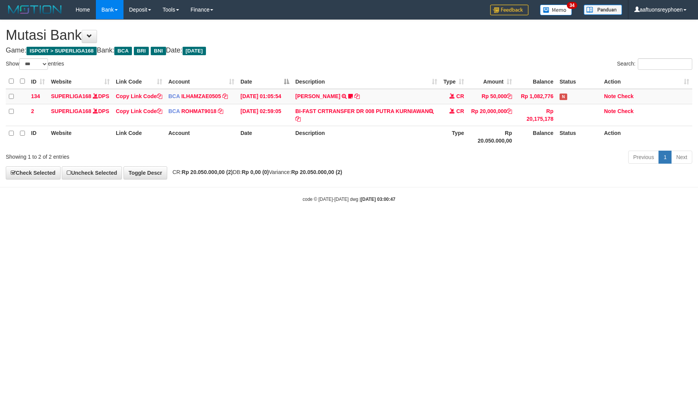
click at [419, 222] on html "Toggle navigation Home Bank Account List Load By Website Group [ISPORT] SUPERLI…" at bounding box center [349, 111] width 698 height 222
click at [411, 222] on html "Toggle navigation Home Bank Account List Load By Website Group [ISPORT] SUPERLI…" at bounding box center [349, 111] width 698 height 222
select select "***"
drag, startPoint x: 0, startPoint y: 0, endPoint x: 490, endPoint y: 229, distance: 540.9
click at [430, 222] on html "Toggle navigation Home Bank Account List Load By Website Group [ISPORT] SUPERLI…" at bounding box center [349, 111] width 698 height 222
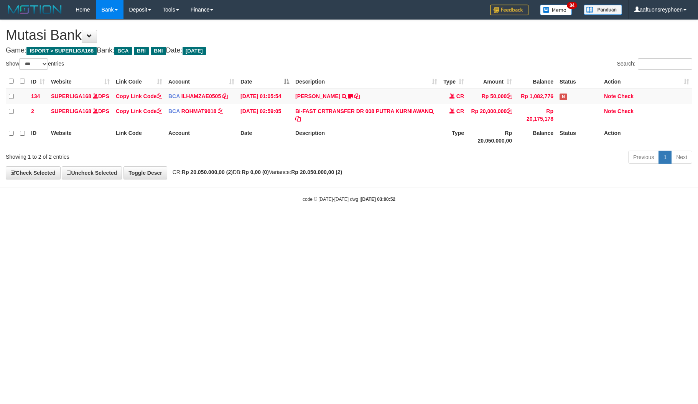
drag, startPoint x: 367, startPoint y: 258, endPoint x: 588, endPoint y: 233, distance: 222.2
click at [371, 222] on html "Toggle navigation Home Bank Account List Load By Website Group [ISPORT] SUPERLI…" at bounding box center [349, 111] width 698 height 222
drag, startPoint x: 674, startPoint y: 225, endPoint x: 389, endPoint y: 251, distance: 285.7
click at [666, 222] on body "Toggle navigation Home Bank Account List Load By Website Group [ISPORT] SUPERLI…" at bounding box center [349, 111] width 698 height 222
select select "***"
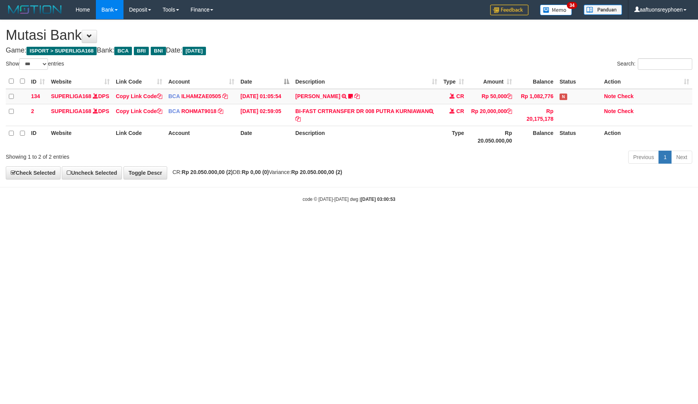
drag, startPoint x: 222, startPoint y: 288, endPoint x: 472, endPoint y: 270, distance: 250.6
click at [265, 222] on html "Toggle navigation Home Bank Account List Load By Website Group [ISPORT] SUPERLI…" at bounding box center [349, 111] width 698 height 222
select select "***"
drag, startPoint x: 324, startPoint y: 255, endPoint x: 697, endPoint y: 217, distance: 374.6
click at [373, 222] on html "Toggle navigation Home Bank Account List Load By Website Group [ISPORT] SUPERLI…" at bounding box center [349, 111] width 698 height 222
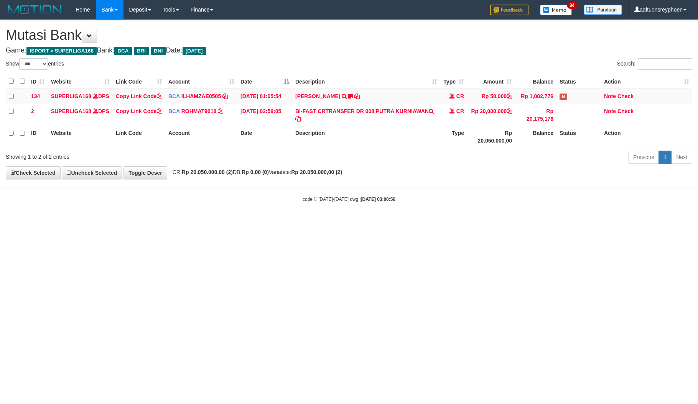
select select "***"
click at [389, 222] on body "Toggle navigation Home Bank Account List Load By Website Group [ISPORT] SUPERLI…" at bounding box center [349, 111] width 698 height 222
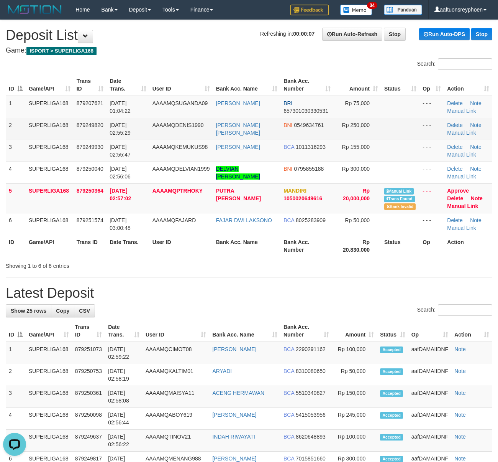
drag, startPoint x: 41, startPoint y: 132, endPoint x: 33, endPoint y: 138, distance: 10.1
click at [34, 137] on td "SUPERLIGA168" at bounding box center [50, 129] width 48 height 22
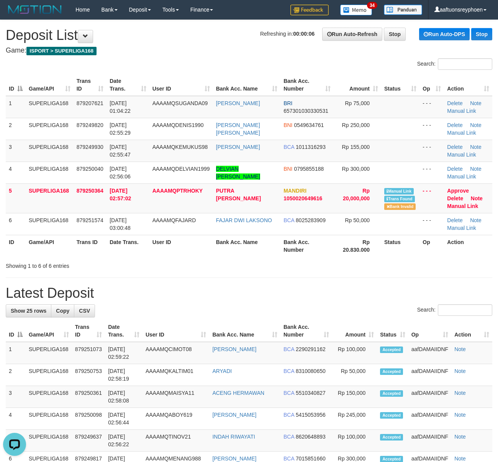
drag, startPoint x: 81, startPoint y: 163, endPoint x: 2, endPoint y: 164, distance: 79.7
click at [79, 161] on td "879250040" at bounding box center [90, 172] width 33 height 22
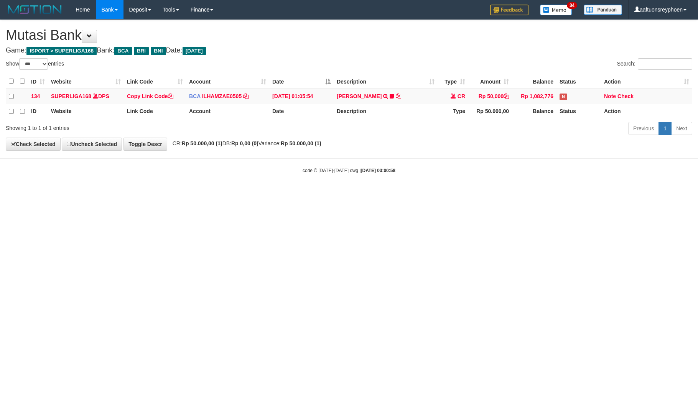
select select "***"
click at [270, 193] on html "Toggle navigation Home Bank Account List Load By Website Group [ISPORT] SUPERLI…" at bounding box center [349, 96] width 698 height 193
drag, startPoint x: 262, startPoint y: 255, endPoint x: 274, endPoint y: 256, distance: 12.4
click at [268, 193] on html "Toggle navigation Home Bank Account List Load By Website Group [ISPORT] SUPERLI…" at bounding box center [349, 96] width 698 height 193
select select "***"
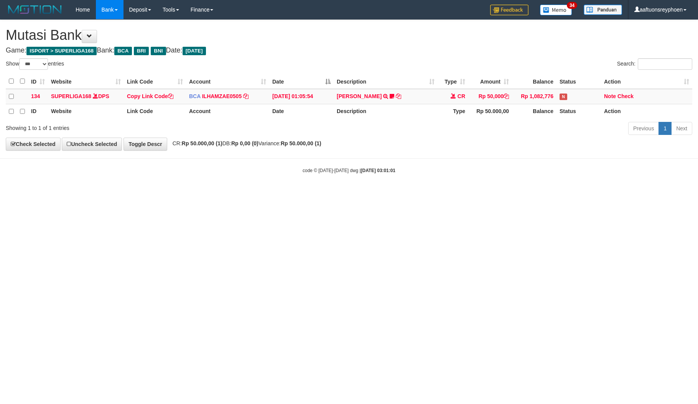
select select "***"
drag, startPoint x: 486, startPoint y: 229, endPoint x: 695, endPoint y: 163, distance: 219.2
click at [508, 193] on html "Toggle navigation Home Bank Account List Load By Website Group [ISPORT] SUPERLI…" at bounding box center [349, 96] width 698 height 193
click at [378, 193] on html "Toggle navigation Home Bank Account List Load By Website Group [ISPORT] SUPERLI…" at bounding box center [349, 96] width 698 height 193
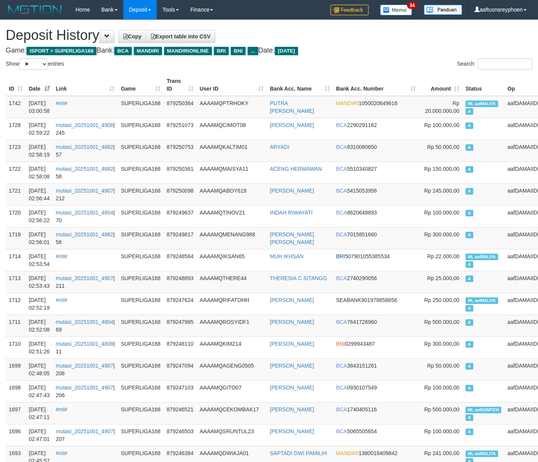
select select "**"
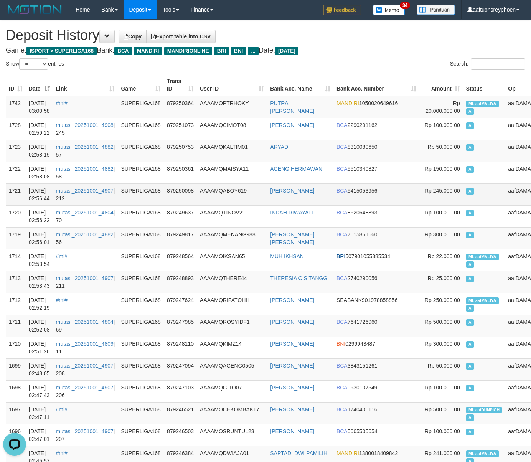
drag, startPoint x: 439, startPoint y: 186, endPoint x: 10, endPoint y: 187, distance: 429.7
click at [463, 186] on td "A" at bounding box center [484, 194] width 42 height 22
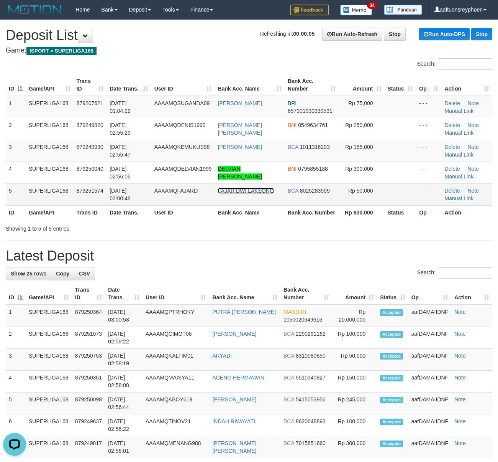
click at [222, 187] on link "FAJAR DWI LAKSONO" at bounding box center [246, 190] width 56 height 6
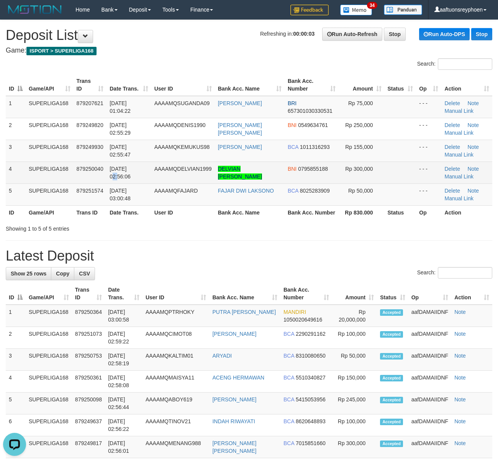
drag, startPoint x: 131, startPoint y: 166, endPoint x: 138, endPoint y: 165, distance: 7.3
click at [131, 166] on span "01/10/2025 02:56:06" at bounding box center [120, 173] width 21 height 14
click at [136, 161] on td "01/10/2025 02:55:47" at bounding box center [129, 151] width 44 height 22
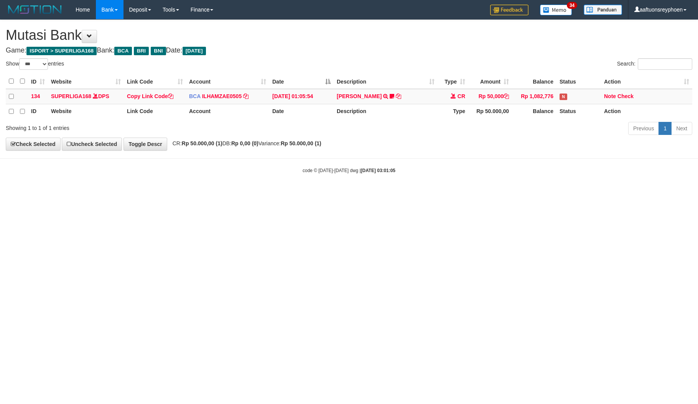
select select "***"
drag, startPoint x: 333, startPoint y: 258, endPoint x: 676, endPoint y: 218, distance: 345.4
click at [356, 193] on html "Toggle navigation Home Bank Account List Load By Website Group [ISPORT] SUPERLI…" at bounding box center [349, 96] width 698 height 193
drag, startPoint x: 681, startPoint y: 216, endPoint x: 531, endPoint y: 224, distance: 150.5
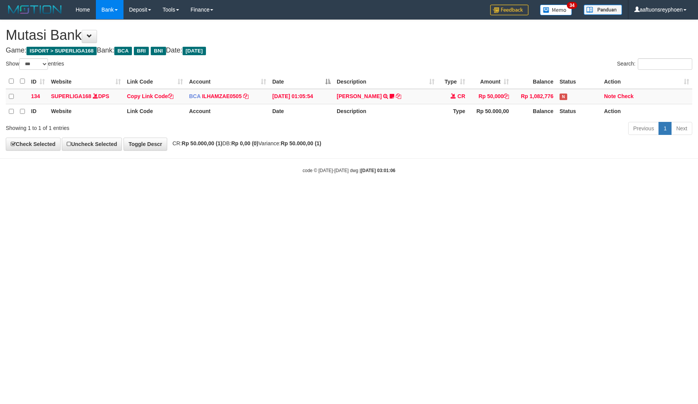
click at [652, 193] on html "Toggle navigation Home Bank Account List Load By Website Group [ISPORT] SUPERLI…" at bounding box center [349, 96] width 698 height 193
click at [307, 193] on html "Toggle navigation Home Bank Account List Load By Website Group [ISPORT] SUPERLI…" at bounding box center [349, 96] width 698 height 193
drag, startPoint x: 309, startPoint y: 255, endPoint x: 338, endPoint y: 252, distance: 29.3
click at [311, 193] on html "Toggle navigation Home Bank Account List Load By Website Group [ISPORT] SUPERLI…" at bounding box center [349, 96] width 698 height 193
click at [483, 193] on html "Toggle navigation Home Bank Account List Load By Website Group [ISPORT] SUPERLI…" at bounding box center [349, 96] width 698 height 193
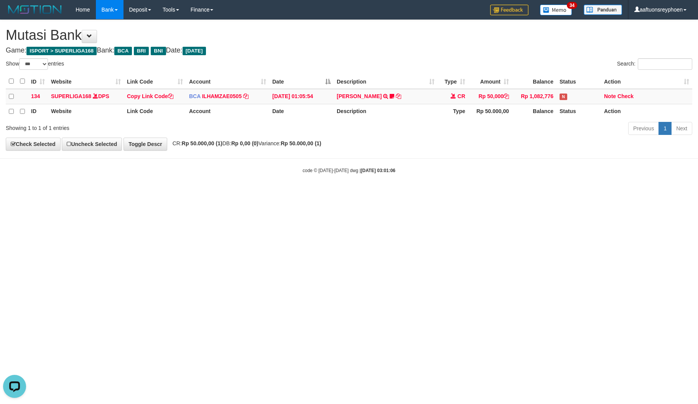
drag, startPoint x: 295, startPoint y: 242, endPoint x: 696, endPoint y: 232, distance: 401.5
click at [403, 193] on html "Toggle navigation Home Bank Account List Load By Website Group [ISPORT] SUPERLI…" at bounding box center [349, 96] width 698 height 193
click at [363, 193] on html "Toggle navigation Home Bank Account List Load By Website Group [ISPORT] SUPERLI…" at bounding box center [349, 96] width 698 height 193
drag, startPoint x: 458, startPoint y: 224, endPoint x: 565, endPoint y: 212, distance: 106.9
click at [478, 193] on html "Toggle navigation Home Bank Account List Load By Website Group [ISPORT] SUPERLI…" at bounding box center [349, 96] width 698 height 193
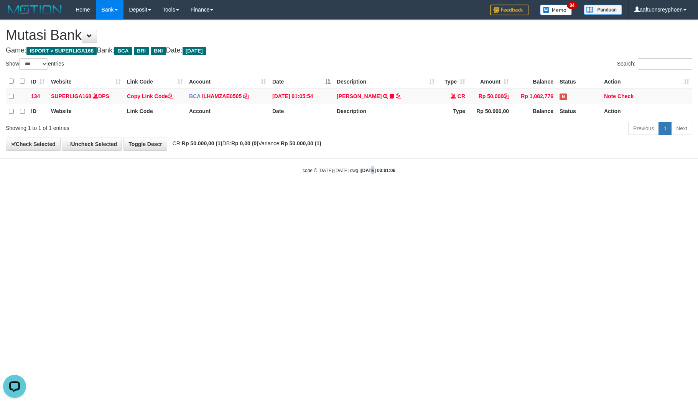
drag, startPoint x: 363, startPoint y: 262, endPoint x: 357, endPoint y: 271, distance: 10.9
click at [363, 193] on html "Toggle navigation Home Bank Account List Load By Website Group [ISPORT] SUPERLI…" at bounding box center [349, 96] width 698 height 193
click at [403, 193] on html "Toggle navigation Home Bank Account List Load By Website Group [ISPORT] SUPERLI…" at bounding box center [349, 96] width 698 height 193
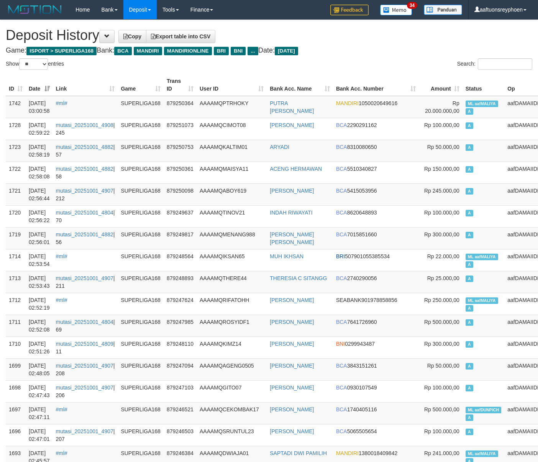
select select "**"
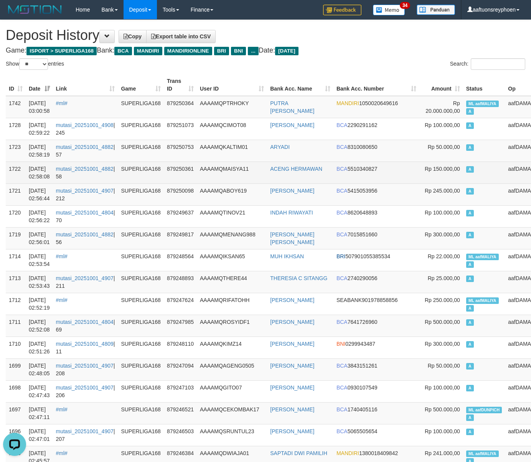
drag, startPoint x: 474, startPoint y: 166, endPoint x: 178, endPoint y: 183, distance: 296.8
click at [468, 168] on td "A" at bounding box center [484, 172] width 42 height 22
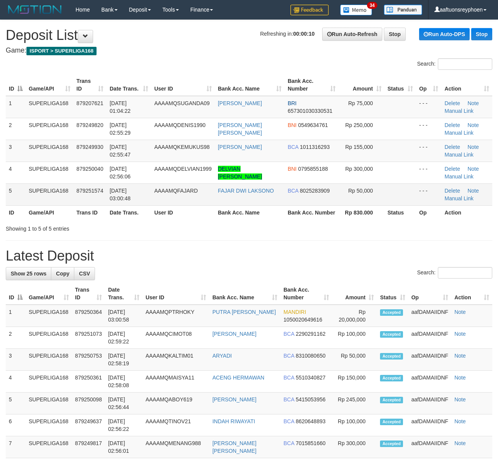
click at [20, 189] on td "5" at bounding box center [16, 194] width 20 height 22
drag, startPoint x: 21, startPoint y: 189, endPoint x: 1, endPoint y: 191, distance: 20.8
click at [2, 191] on div "ID Game/API Trans ID Date Trans. User ID Bank Acc. Name Bank Acc. Number Amount…" at bounding box center [249, 147] width 498 height 150
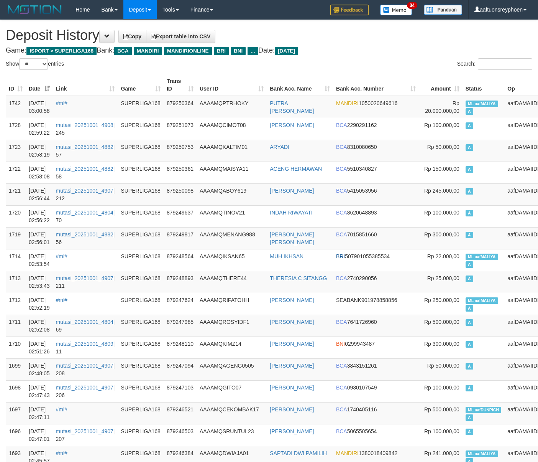
select select "**"
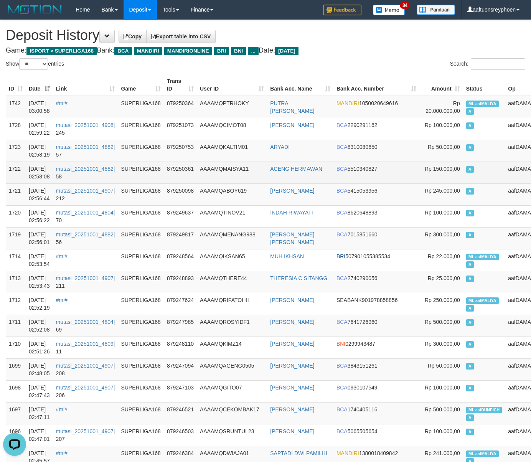
click at [468, 178] on td "A" at bounding box center [484, 172] width 42 height 22
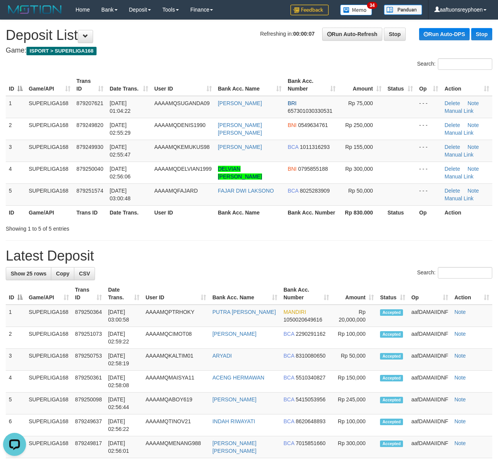
drag, startPoint x: 94, startPoint y: 205, endPoint x: 1, endPoint y: 207, distance: 93.2
click at [81, 202] on td "879251574" at bounding box center [90, 194] width 33 height 22
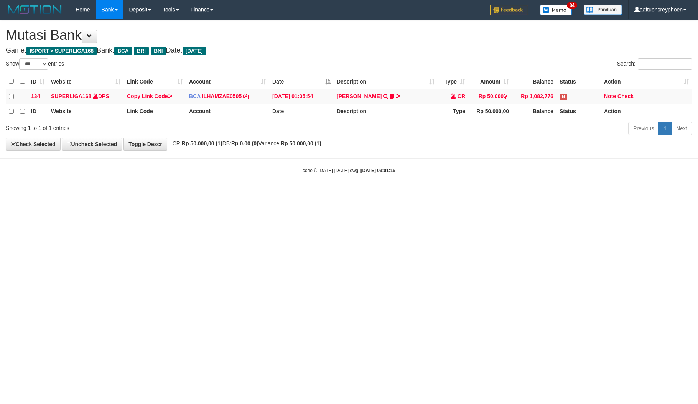
select select "***"
click at [697, 193] on html "Toggle navigation Home Bank Account List Load By Website Group [ISPORT] SUPERLI…" at bounding box center [349, 96] width 698 height 193
click at [401, 193] on html "Toggle navigation Home Bank Account List Load By Website Group [ISPORT] SUPERLI…" at bounding box center [349, 96] width 698 height 193
drag, startPoint x: 396, startPoint y: 292, endPoint x: 434, endPoint y: 288, distance: 37.8
click at [413, 193] on html "Toggle navigation Home Bank Account List Load By Website Group [ISPORT] SUPERLI…" at bounding box center [349, 96] width 698 height 193
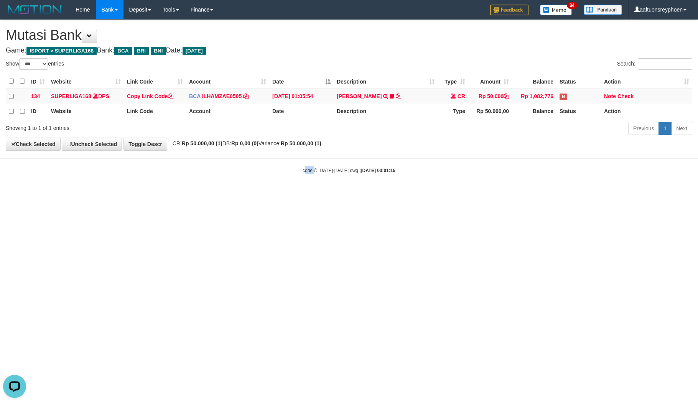
drag, startPoint x: 343, startPoint y: 264, endPoint x: 649, endPoint y: 242, distance: 306.8
click at [354, 193] on html "Toggle navigation Home Bank Account List Load By Website Group [ISPORT] SUPERLI…" at bounding box center [349, 96] width 698 height 193
click at [362, 193] on html "Toggle navigation Home Bank Account List Load By Website Group [ISPORT] SUPERLI…" at bounding box center [349, 96] width 698 height 193
drag, startPoint x: 361, startPoint y: 247, endPoint x: 405, endPoint y: 250, distance: 44.6
click at [362, 193] on html "Toggle navigation Home Bank Account List Load By Website Group [ISPORT] SUPERLI…" at bounding box center [349, 96] width 698 height 193
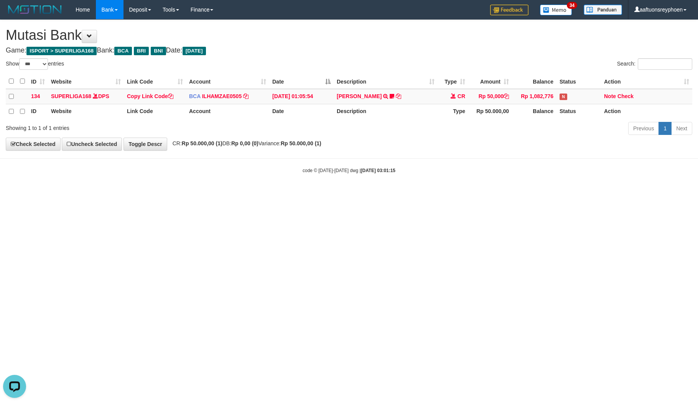
drag, startPoint x: 410, startPoint y: 248, endPoint x: 430, endPoint y: 247, distance: 20.4
click at [413, 193] on html "Toggle navigation Home Bank Account List Load By Website Group [ISPORT] SUPERLI…" at bounding box center [349, 96] width 698 height 193
drag, startPoint x: 546, startPoint y: 229, endPoint x: 697, endPoint y: 225, distance: 150.7
click at [549, 193] on html "Toggle navigation Home Bank Account List Load By Website Group [ISPORT] SUPERLI…" at bounding box center [349, 96] width 698 height 193
drag, startPoint x: 356, startPoint y: 254, endPoint x: 393, endPoint y: 251, distance: 37.3
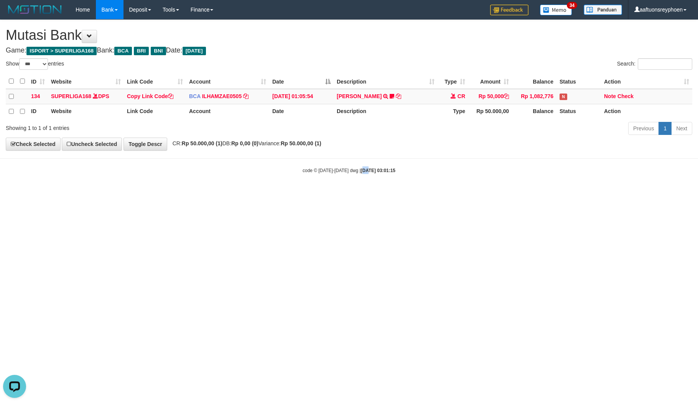
click at [379, 193] on html "Toggle navigation Home Bank Account List Load By Website Group [ISPORT] SUPERLI…" at bounding box center [349, 96] width 698 height 193
click at [252, 193] on html "Toggle navigation Home Bank Account List Load By Website Group [ISPORT] SUPERLI…" at bounding box center [349, 96] width 698 height 193
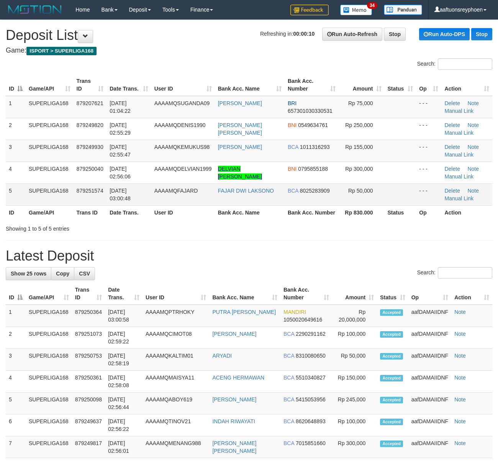
click at [51, 198] on td "SUPERLIGA168" at bounding box center [50, 194] width 48 height 22
drag, startPoint x: 53, startPoint y: 196, endPoint x: 0, endPoint y: 218, distance: 57.0
click at [49, 196] on td "SUPERLIGA168" at bounding box center [50, 194] width 48 height 22
click at [113, 189] on span "01/10/2025 03:00:48" at bounding box center [120, 194] width 21 height 14
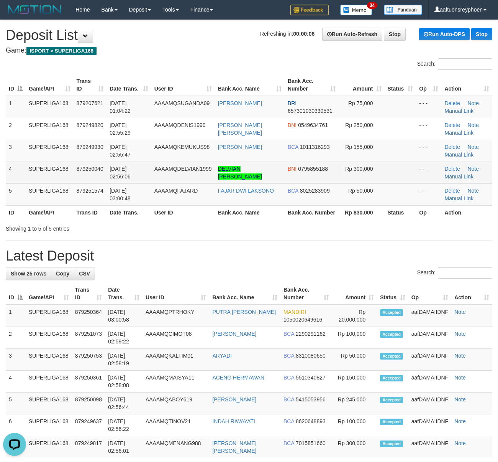
click at [108, 182] on td "01/10/2025 02:56:06" at bounding box center [129, 172] width 44 height 22
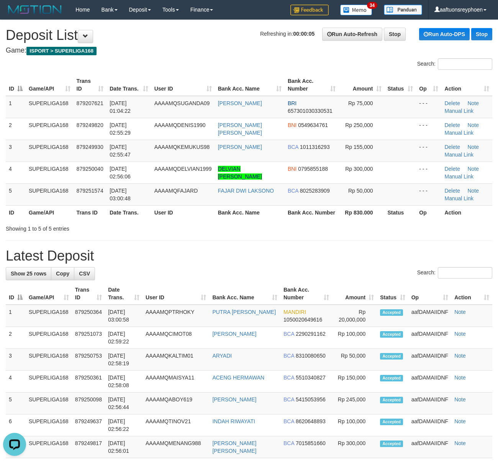
drag, startPoint x: 110, startPoint y: 182, endPoint x: 2, endPoint y: 195, distance: 109.3
click at [93, 183] on tbody "1 SUPERLIGA168 879207621 01/10/2025 01:04:22 AAAAMQSUGANDA09 OKY SUGANDA BRI 65…" at bounding box center [249, 151] width 487 height 110
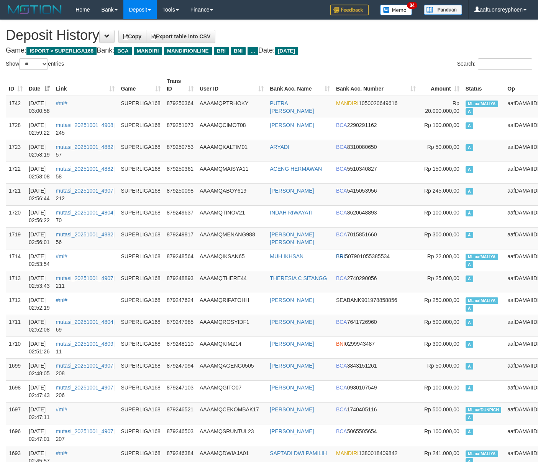
select select "**"
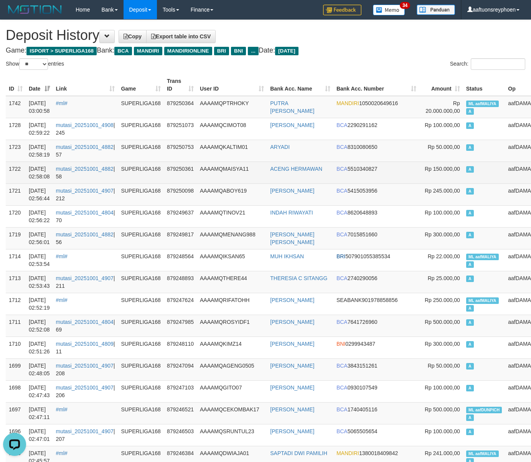
drag, startPoint x: 419, startPoint y: 165, endPoint x: 4, endPoint y: 190, distance: 415.6
click at [424, 166] on span "Rp 150.000,00" at bounding box center [441, 169] width 35 height 6
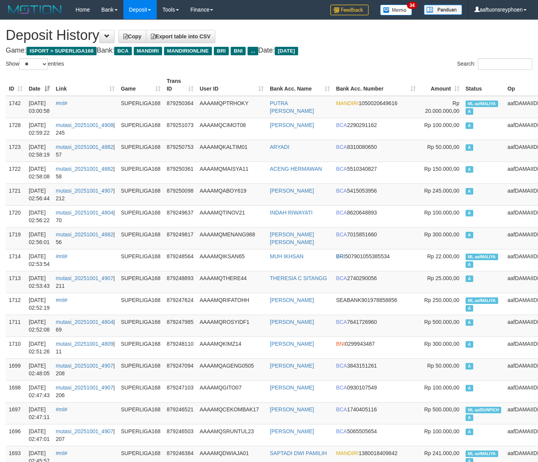
select select "**"
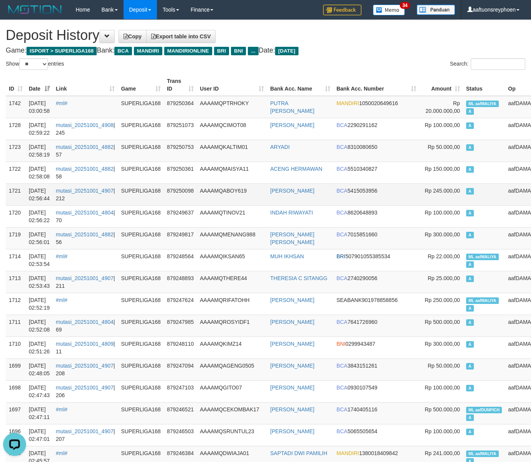
drag, startPoint x: 465, startPoint y: 177, endPoint x: 47, endPoint y: 192, distance: 418.1
click at [465, 177] on td "A" at bounding box center [484, 172] width 42 height 22
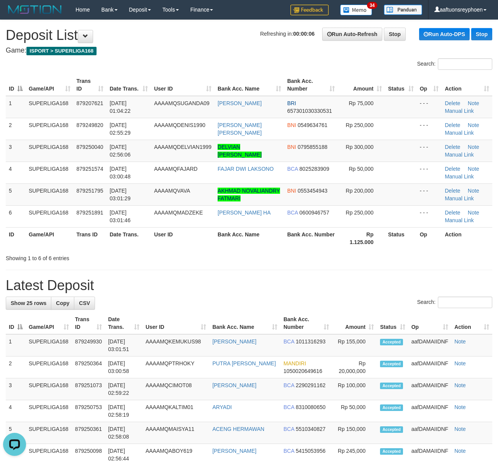
drag, startPoint x: 55, startPoint y: 163, endPoint x: 0, endPoint y: 163, distance: 54.8
click at [30, 160] on tbody "1 SUPERLIGA168 879207621 01/10/2025 01:04:22 AAAAMQSUGANDA09 OKY SUGANDA BRI 65…" at bounding box center [249, 161] width 487 height 131
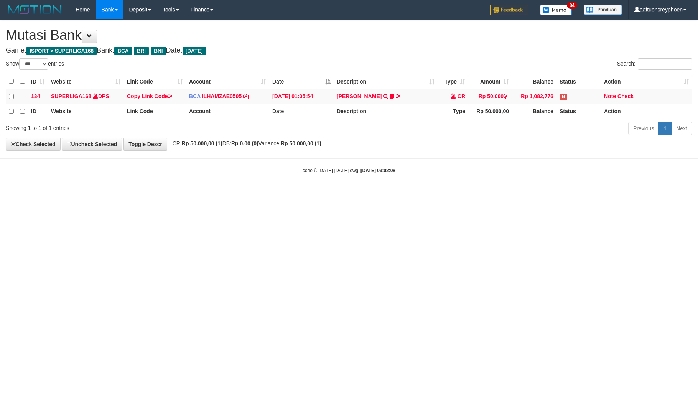
select select "***"
drag, startPoint x: 430, startPoint y: 204, endPoint x: 554, endPoint y: 191, distance: 124.9
click at [468, 193] on html "Toggle navigation Home Bank Account List Load By Website Group [ISPORT] SUPERLI…" at bounding box center [349, 96] width 698 height 193
drag, startPoint x: 267, startPoint y: 219, endPoint x: 695, endPoint y: 166, distance: 431.2
click at [337, 193] on html "Toggle navigation Home Bank Account List Load By Website Group [ISPORT] SUPERLI…" at bounding box center [349, 96] width 698 height 193
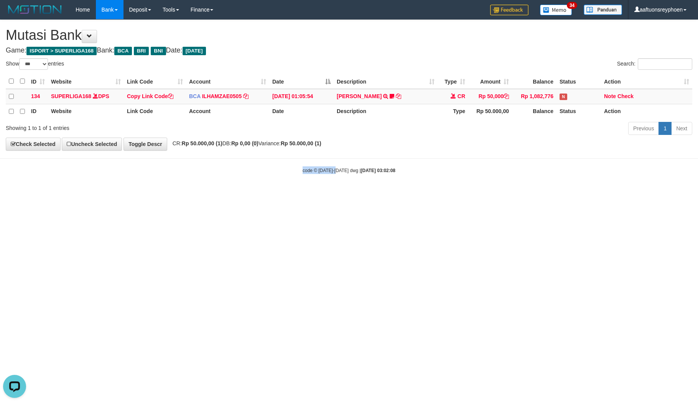
click at [389, 193] on html "Toggle navigation Home Bank Account List Load By Website Group [ISPORT] SUPERLI…" at bounding box center [349, 96] width 698 height 193
click at [365, 193] on html "Toggle navigation Home Bank Account List Load By Website Group [ISPORT] SUPERLI…" at bounding box center [349, 96] width 698 height 193
select select "***"
drag, startPoint x: 453, startPoint y: 232, endPoint x: 696, endPoint y: 210, distance: 244.0
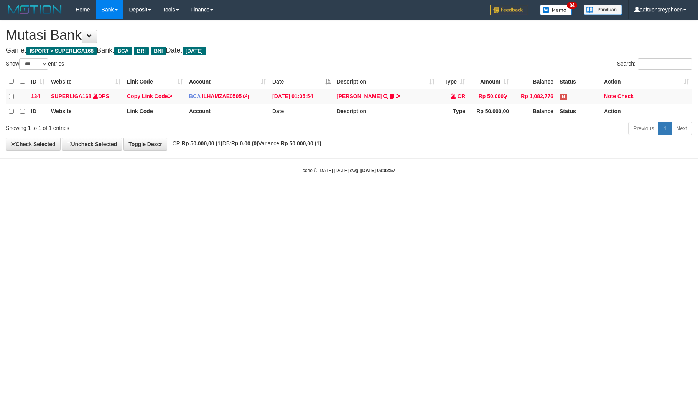
click at [462, 193] on html "Toggle navigation Home Bank Account List Load By Website Group [ISPORT] SUPERLI…" at bounding box center [349, 96] width 698 height 193
drag, startPoint x: 432, startPoint y: 246, endPoint x: 689, endPoint y: 233, distance: 257.9
click at [552, 193] on html "Toggle navigation Home Bank Account List Load By Website Group [ISPORT] SUPERLI…" at bounding box center [349, 96] width 698 height 193
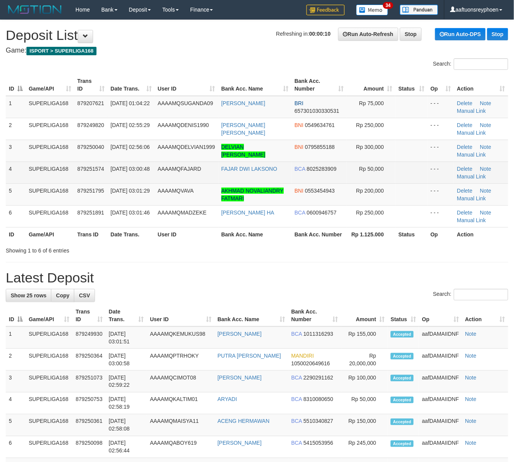
click at [127, 183] on td "01/10/2025 03:00:48" at bounding box center [131, 172] width 47 height 22
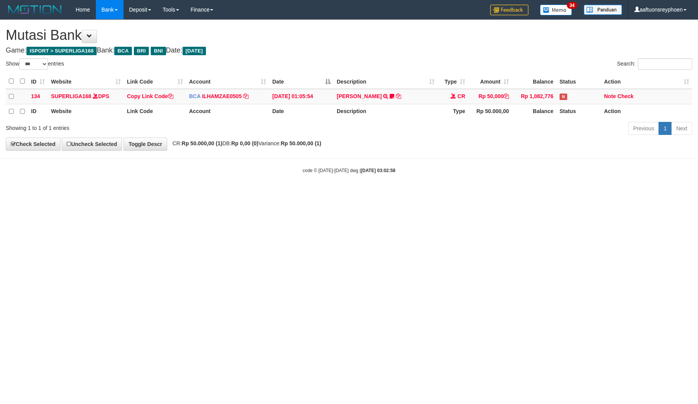
select select "***"
drag, startPoint x: 499, startPoint y: 220, endPoint x: 695, endPoint y: 210, distance: 196.1
click at [511, 193] on html "Toggle navigation Home Bank Account List Load By Website Group [ISPORT] SUPERLI…" at bounding box center [349, 96] width 698 height 193
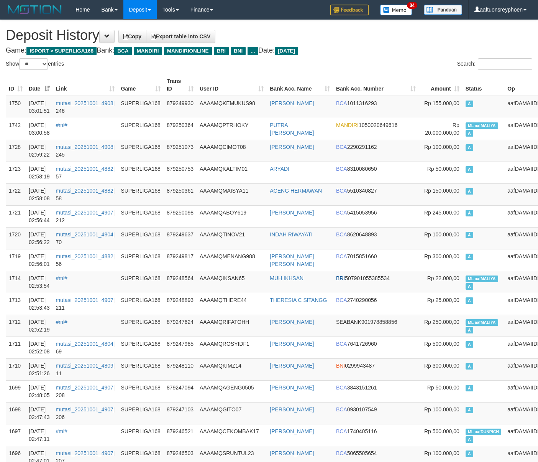
select select "**"
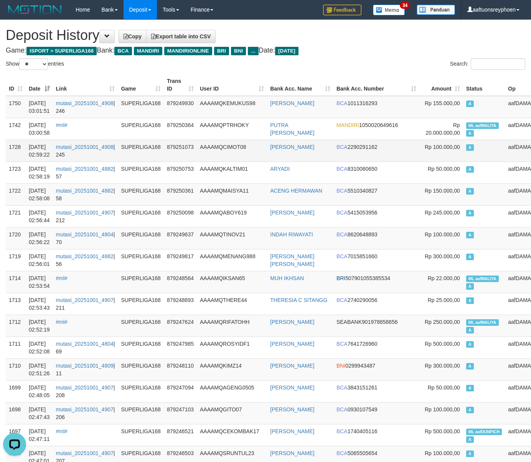
click at [470, 161] on td "A" at bounding box center [484, 151] width 42 height 22
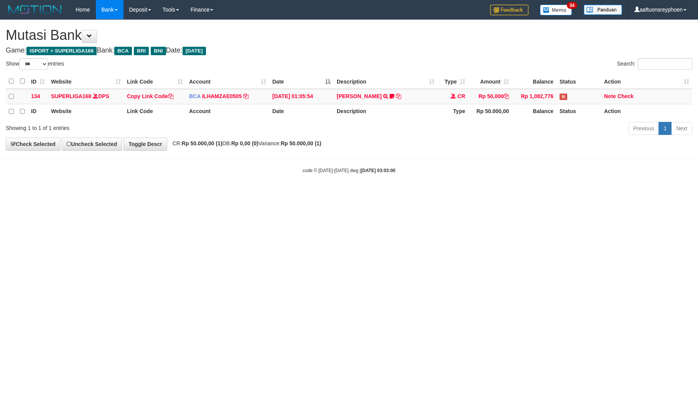
select select "***"
click at [330, 193] on html "Toggle navigation Home Bank Account List Load By Website Group [ISPORT] SUPERLI…" at bounding box center [349, 96] width 698 height 193
click at [677, 193] on html "Toggle navigation Home Bank Account List Load By Website Group [ISPORT] SUPERLI…" at bounding box center [349, 96] width 698 height 193
select select "***"
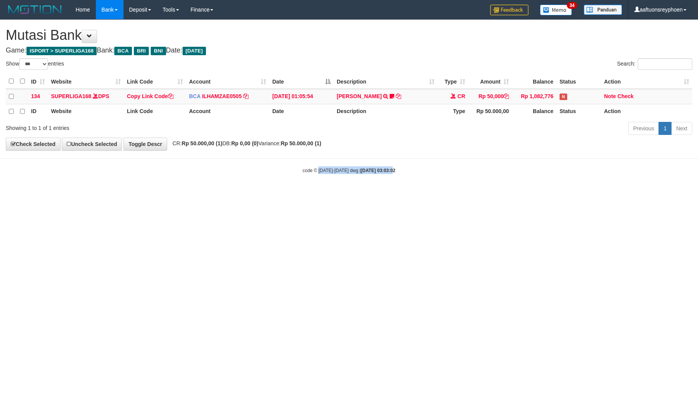
click at [333, 193] on html "Toggle navigation Home Bank Account List Load By Website Group [ISPORT] SUPERLI…" at bounding box center [349, 96] width 698 height 193
click at [329, 193] on html "Toggle navigation Home Bank Account List Load By Website Group [ISPORT] SUPERLI…" at bounding box center [349, 96] width 698 height 193
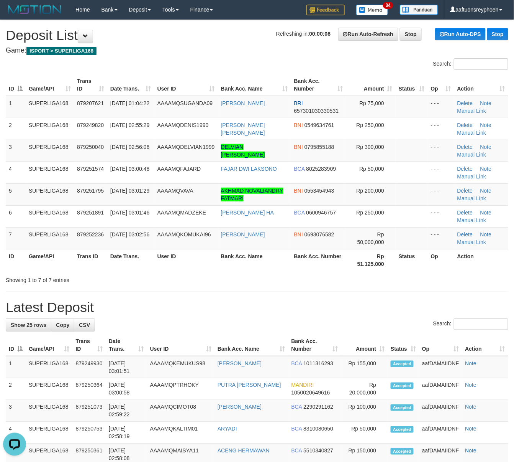
click at [3, 193] on div "ID Game/API Trans ID Date Trans. User ID Bank Acc. Name Bank Acc. Number Amount…" at bounding box center [257, 172] width 514 height 201
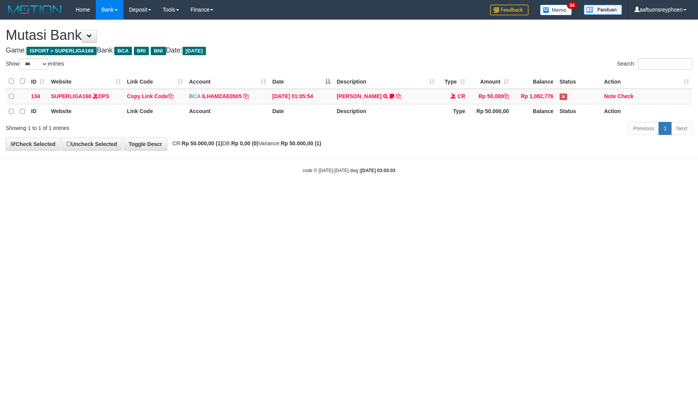
select select "***"
click at [337, 193] on html "Toggle navigation Home Bank Account List Load By Website Group [ISPORT] SUPERLI…" at bounding box center [349, 96] width 698 height 193
select select "***"
drag, startPoint x: 399, startPoint y: 261, endPoint x: 491, endPoint y: 251, distance: 92.5
click at [461, 193] on html "Toggle navigation Home Bank Account List Load By Website Group [ISPORT] SUPERLI…" at bounding box center [349, 96] width 698 height 193
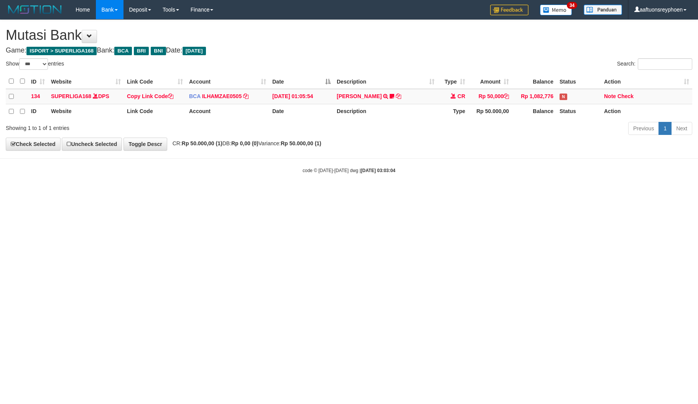
drag, startPoint x: 393, startPoint y: 248, endPoint x: 448, endPoint y: 232, distance: 57.5
click at [409, 193] on html "Toggle navigation Home Bank Account List Load By Website Group [ISPORT] SUPERLI…" at bounding box center [349, 96] width 698 height 193
click at [489, 193] on html "Toggle navigation Home Bank Account List Load By Website Group [ISPORT] SUPERLI…" at bounding box center [349, 96] width 698 height 193
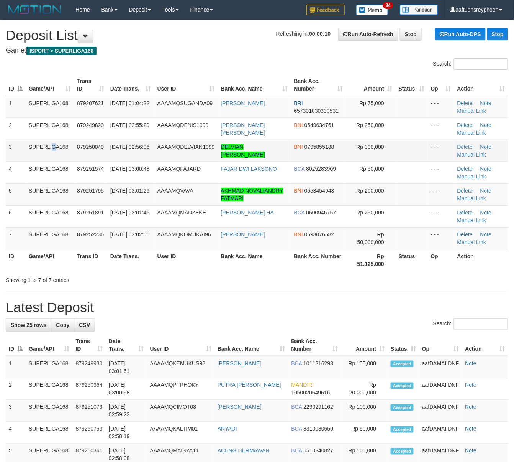
click at [36, 155] on td "SUPERLIGA168" at bounding box center [50, 151] width 48 height 22
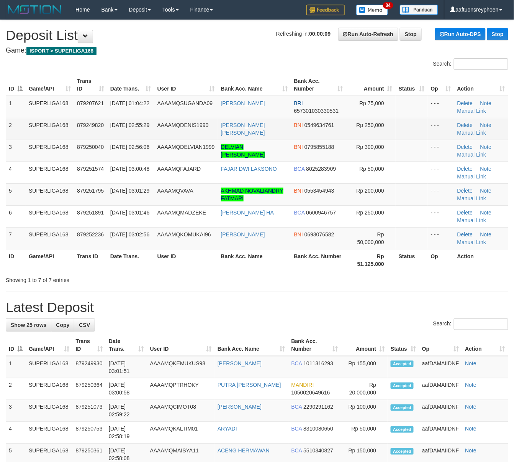
click at [178, 133] on td "AAAAMQDENIS1990" at bounding box center [186, 129] width 64 height 22
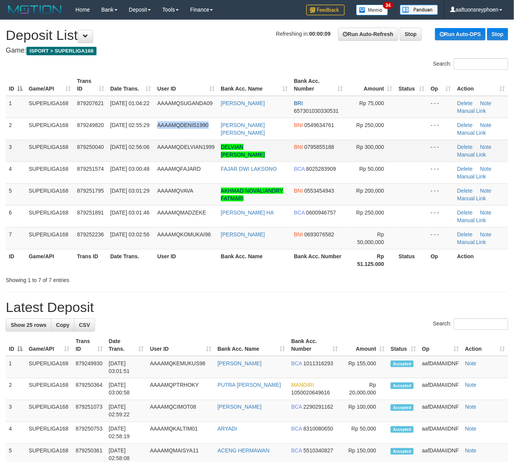
drag, startPoint x: 178, startPoint y: 133, endPoint x: 143, endPoint y: 141, distance: 35.3
click at [175, 133] on td "AAAAMQDENIS1990" at bounding box center [186, 129] width 64 height 22
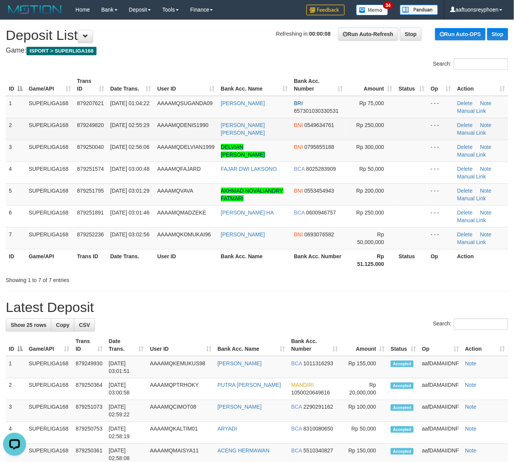
drag, startPoint x: 126, startPoint y: 125, endPoint x: 117, endPoint y: 125, distance: 8.8
click at [124, 125] on span "01/10/2025 02:55:29" at bounding box center [129, 125] width 39 height 6
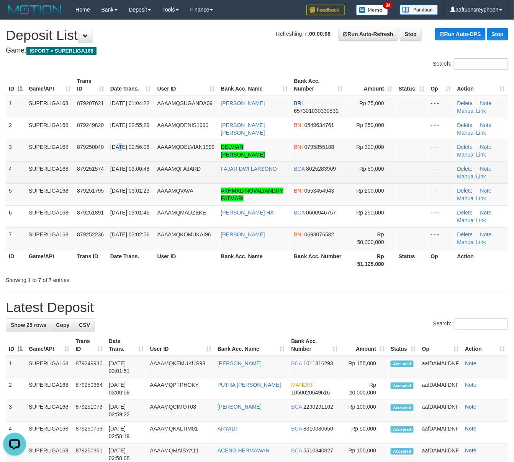
drag, startPoint x: 121, startPoint y: 148, endPoint x: 57, endPoint y: 164, distance: 66.0
click at [115, 149] on span "01/10/2025 02:56:06" at bounding box center [129, 147] width 39 height 6
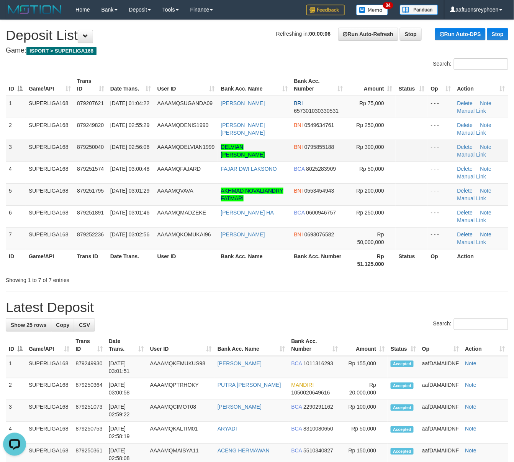
click at [34, 159] on td "SUPERLIGA168" at bounding box center [50, 151] width 48 height 22
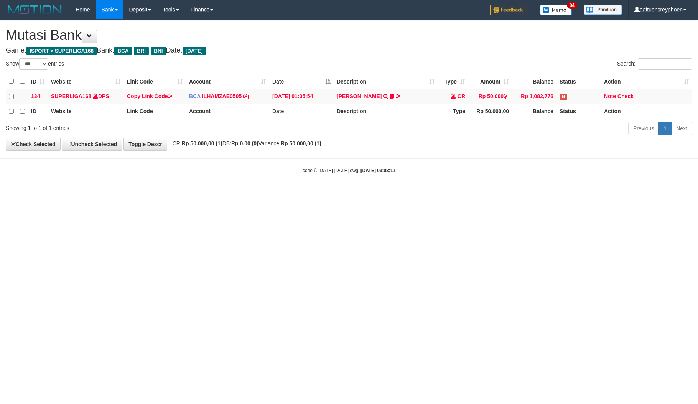
select select "***"
drag, startPoint x: 256, startPoint y: 277, endPoint x: 499, endPoint y: 255, distance: 243.7
click at [281, 193] on html "Toggle navigation Home Bank Account List Load By Website Group [ISPORT] SUPERLI…" at bounding box center [349, 96] width 698 height 193
click at [387, 193] on html "Toggle navigation Home Bank Account List Load By Website Group [ISPORT] SUPERLI…" at bounding box center [349, 96] width 698 height 193
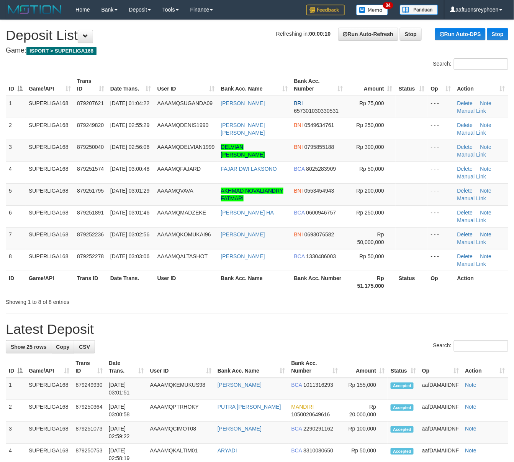
click at [173, 74] on th "User ID" at bounding box center [186, 85] width 64 height 22
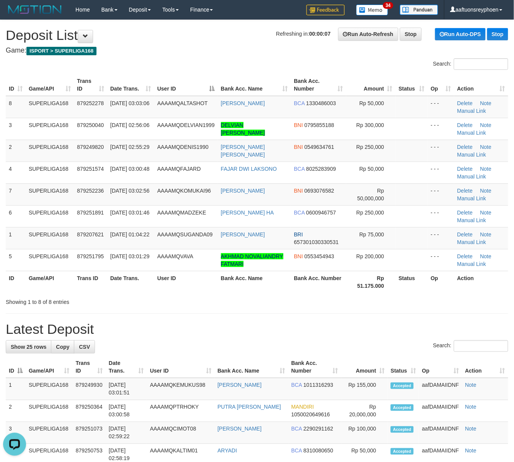
drag, startPoint x: 9, startPoint y: 180, endPoint x: -3, endPoint y: 179, distance: 12.3
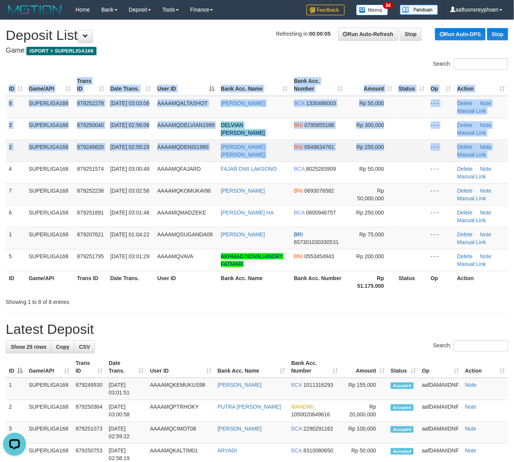
click at [189, 158] on td "AAAAMQDENIS1990" at bounding box center [186, 151] width 64 height 22
click at [34, 150] on td "SUPERLIGA168" at bounding box center [50, 151] width 48 height 22
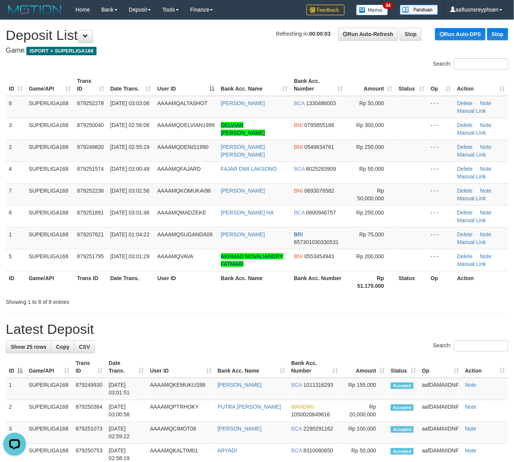
click at [169, 52] on h4 "Game: ISPORT > SUPERLIGA168" at bounding box center [257, 51] width 503 height 8
drag, startPoint x: 42, startPoint y: 88, endPoint x: 23, endPoint y: 99, distance: 21.5
click at [39, 88] on th "Game/API" at bounding box center [50, 85] width 48 height 22
drag, startPoint x: 76, startPoint y: 113, endPoint x: 3, endPoint y: 151, distance: 82.1
click at [68, 120] on tbody "8 SUPERLIGA168 879252278 01/10/2025 03:03:06 AAAAMQALTASHOT DEWI SULASIH BCA 13…" at bounding box center [257, 183] width 503 height 175
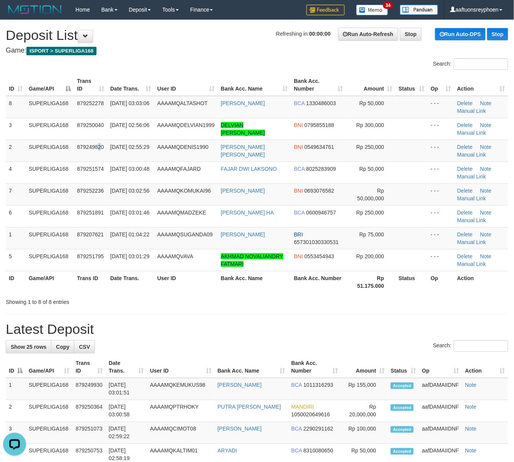
drag, startPoint x: 99, startPoint y: 148, endPoint x: 0, endPoint y: 179, distance: 103.9
click at [85, 153] on td "879249820" at bounding box center [90, 151] width 33 height 22
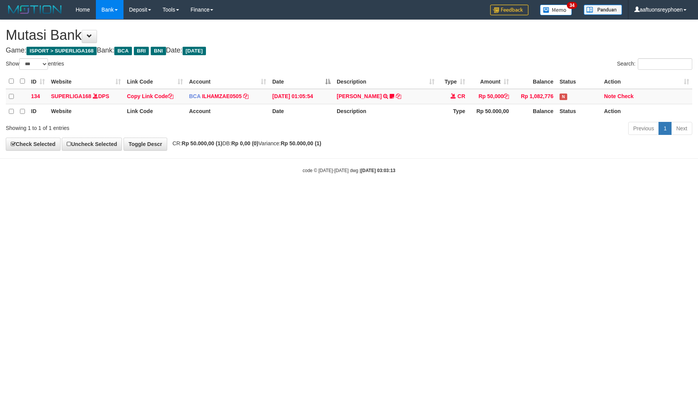
select select "***"
drag, startPoint x: 371, startPoint y: 265, endPoint x: 545, endPoint y: 258, distance: 173.8
click at [387, 193] on html "Toggle navigation Home Bank Account List Load By Website Group [ISPORT] SUPERLI…" at bounding box center [349, 96] width 698 height 193
drag, startPoint x: 409, startPoint y: 258, endPoint x: 597, endPoint y: 240, distance: 187.9
click at [430, 193] on html "Toggle navigation Home Bank Account List Load By Website Group [ISPORT] SUPERLI…" at bounding box center [349, 96] width 698 height 193
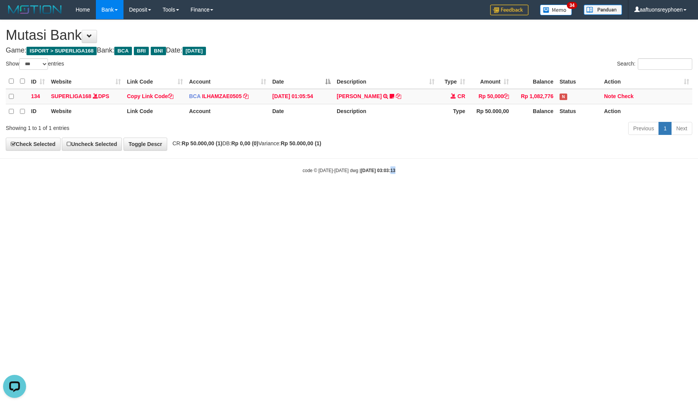
click at [385, 193] on html "Toggle navigation Home Bank Account List Load By Website Group [ISPORT] SUPERLI…" at bounding box center [349, 96] width 698 height 193
click at [421, 193] on html "Toggle navigation Home Bank Account List Load By Website Group [ISPORT] SUPERLI…" at bounding box center [349, 96] width 698 height 193
drag, startPoint x: 498, startPoint y: 251, endPoint x: 696, endPoint y: 225, distance: 199.6
click at [574, 193] on html "Toggle navigation Home Bank Account List Load By Website Group [ISPORT] SUPERLI…" at bounding box center [349, 96] width 698 height 193
click at [369, 193] on html "Toggle navigation Home Bank Account List Load By Website Group [ISPORT] SUPERLI…" at bounding box center [349, 96] width 698 height 193
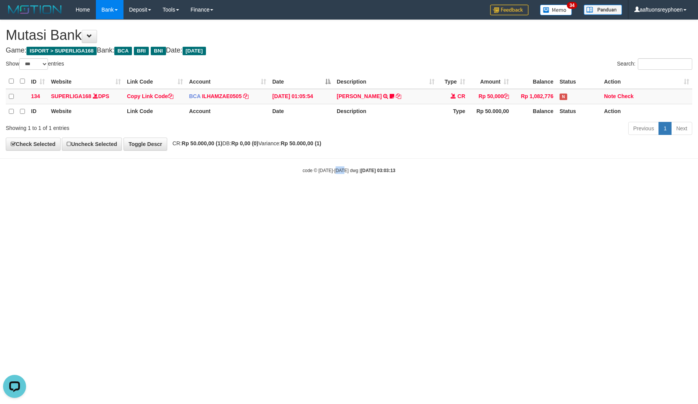
drag, startPoint x: 337, startPoint y: 268, endPoint x: 690, endPoint y: 220, distance: 356.0
click at [383, 193] on html "Toggle navigation Home Bank Account List Load By Website Group [ISPORT] SUPERLI…" at bounding box center [349, 96] width 698 height 193
drag, startPoint x: 587, startPoint y: 223, endPoint x: 633, endPoint y: 210, distance: 48.5
click at [615, 193] on html "Toggle navigation Home Bank Account List Load By Website Group [ISPORT] SUPERLI…" at bounding box center [349, 96] width 698 height 193
drag, startPoint x: 356, startPoint y: 249, endPoint x: 694, endPoint y: 186, distance: 343.6
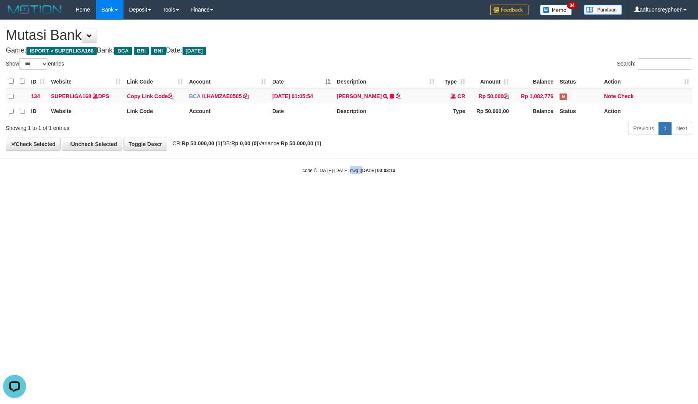
click at [391, 193] on html "Toggle navigation Home Bank Account List Load By Website Group [ISPORT] SUPERLI…" at bounding box center [349, 96] width 698 height 193
drag, startPoint x: 367, startPoint y: 217, endPoint x: 695, endPoint y: 146, distance: 335.7
click at [398, 193] on html "Toggle navigation Home Bank Account List Load By Website Group [ISPORT] SUPERLI…" at bounding box center [349, 96] width 698 height 193
drag, startPoint x: 330, startPoint y: 256, endPoint x: 692, endPoint y: 213, distance: 364.4
click at [467, 193] on html "Toggle navigation Home Bank Account List Load By Website Group [ISPORT] SUPERLI…" at bounding box center [349, 96] width 698 height 193
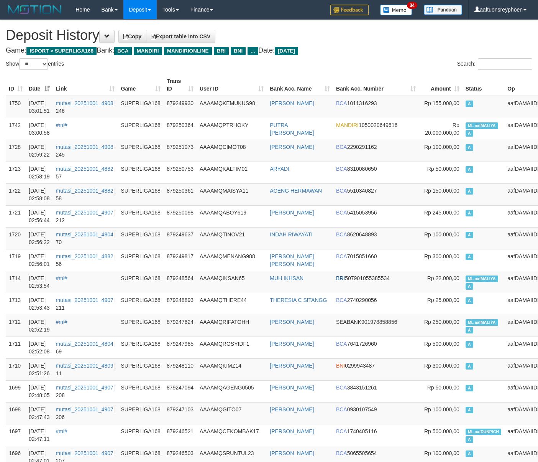
select select "**"
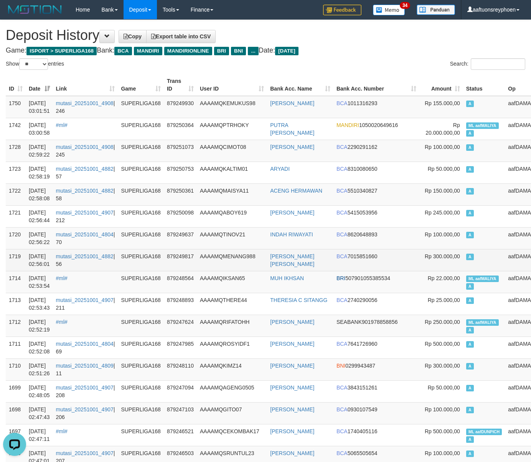
drag, startPoint x: 479, startPoint y: 218, endPoint x: 15, endPoint y: 252, distance: 465.9
click at [471, 219] on td "A" at bounding box center [484, 216] width 42 height 22
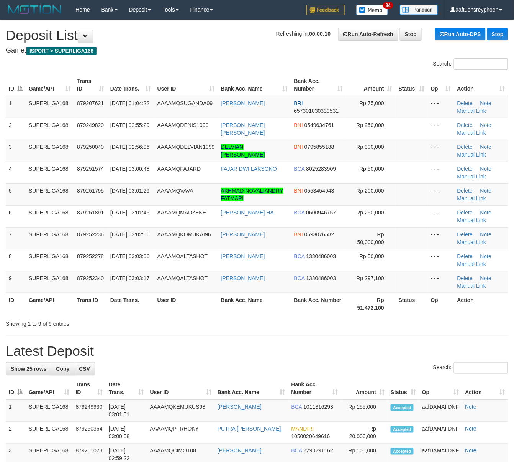
drag, startPoint x: 79, startPoint y: 149, endPoint x: 2, endPoint y: 164, distance: 77.8
click at [67, 150] on tr "3 SUPERLIGA168 879250040 [DATE] 02:56:06 AAAAMQDELVIAN1999 DELVIAN IKHSAN MAULA…" at bounding box center [257, 151] width 503 height 22
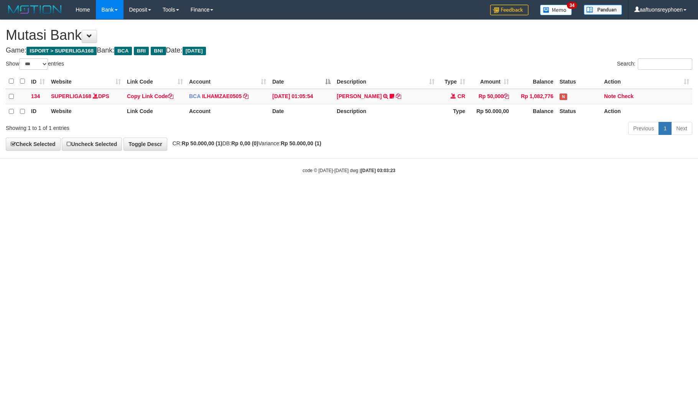
select select "***"
click at [343, 193] on html "Toggle navigation Home Bank Account List Load By Website Group [ISPORT] SUPERLI…" at bounding box center [349, 96] width 698 height 193
select select "***"
click at [415, 193] on html "Toggle navigation Home Bank Account List Load By Website Group [ISPORT] SUPERLI…" at bounding box center [349, 96] width 698 height 193
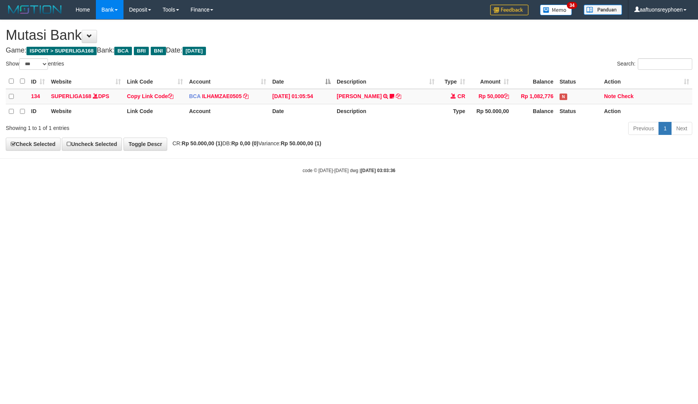
click at [428, 193] on html "Toggle navigation Home Bank Account List Load By Website Group [ISPORT] SUPERLI…" at bounding box center [349, 96] width 698 height 193
select select "***"
click at [402, 193] on html "Toggle navigation Home Bank Account List Load By Website Group [ISPORT] SUPERLI…" at bounding box center [349, 96] width 698 height 193
drag, startPoint x: 402, startPoint y: 269, endPoint x: 144, endPoint y: 256, distance: 257.9
click at [398, 193] on html "Toggle navigation Home Bank Account List Load By Website Group [ISPORT] SUPERLI…" at bounding box center [349, 96] width 698 height 193
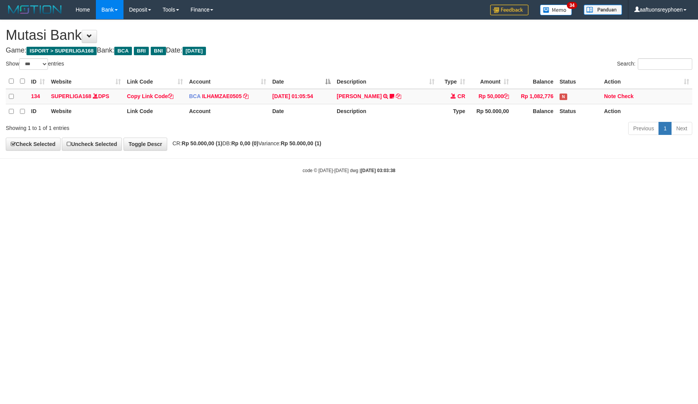
select select "***"
click at [484, 193] on html "Toggle navigation Home Bank Account List Load By Website Group [ISPORT] SUPERLI…" at bounding box center [349, 96] width 698 height 193
click at [483, 193] on html "Toggle navigation Home Bank Account List Load By Website Group [ISPORT] SUPERLI…" at bounding box center [349, 96] width 698 height 193
click at [468, 193] on html "Toggle navigation Home Bank Account List Load By Website Group [ISPORT] SUPERLI…" at bounding box center [349, 96] width 698 height 193
click at [469, 193] on html "Toggle navigation Home Bank Account List Load By Website Group [ISPORT] SUPERLI…" at bounding box center [349, 96] width 698 height 193
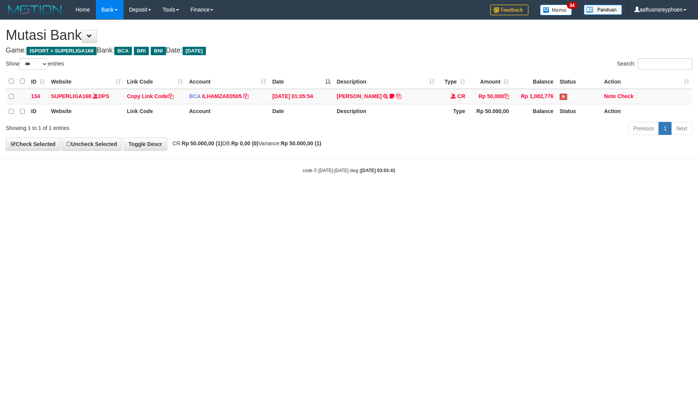
select select "***"
click at [457, 193] on html "Toggle navigation Home Bank Account List Load By Website Group [ISPORT] SUPERLI…" at bounding box center [349, 96] width 698 height 193
drag, startPoint x: 449, startPoint y: 255, endPoint x: 624, endPoint y: 238, distance: 175.6
click at [455, 193] on html "Toggle navigation Home Bank Account List Load By Website Group [ISPORT] SUPERLI…" at bounding box center [349, 96] width 698 height 193
click at [636, 193] on html "Toggle navigation Home Bank Account List Load By Website Group [ISPORT] SUPERLI…" at bounding box center [349, 96] width 698 height 193
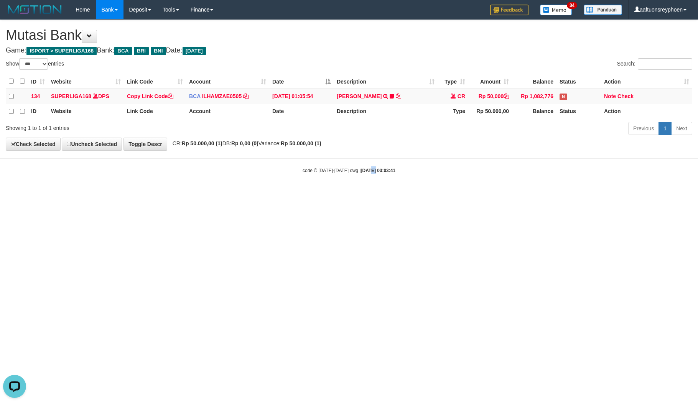
drag, startPoint x: 367, startPoint y: 270, endPoint x: 697, endPoint y: 246, distance: 331.0
click at [410, 193] on html "Toggle navigation Home Bank Account List Load By Website Group [ISPORT] SUPERLI…" at bounding box center [349, 96] width 698 height 193
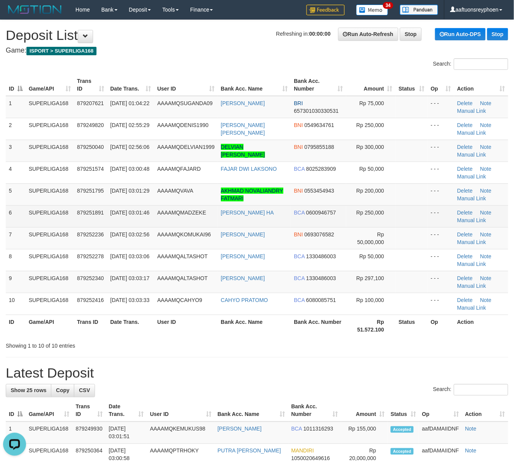
drag, startPoint x: 23, startPoint y: 206, endPoint x: 14, endPoint y: 214, distance: 11.7
click at [18, 212] on td "6" at bounding box center [16, 216] width 20 height 22
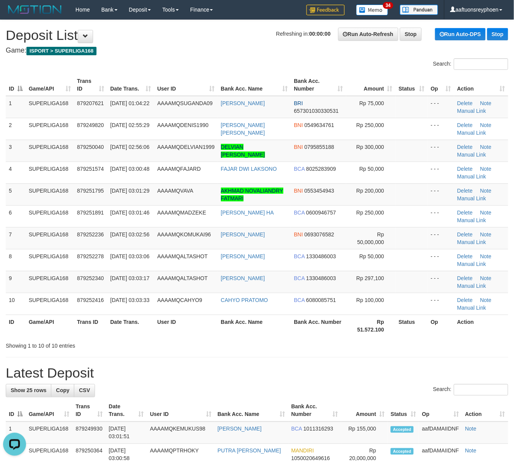
click at [27, 195] on td "SUPERLIGA168" at bounding box center [50, 194] width 48 height 22
drag, startPoint x: 92, startPoint y: 207, endPoint x: 2, endPoint y: 219, distance: 90.9
click at [81, 208] on td "879251891" at bounding box center [90, 216] width 33 height 22
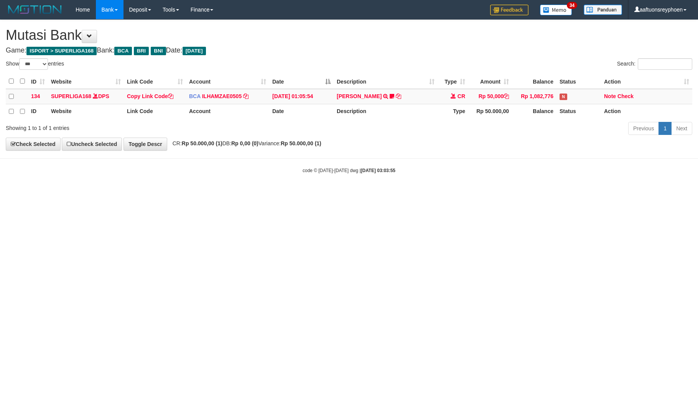
select select "***"
drag, startPoint x: 352, startPoint y: 261, endPoint x: 608, endPoint y: 256, distance: 256.1
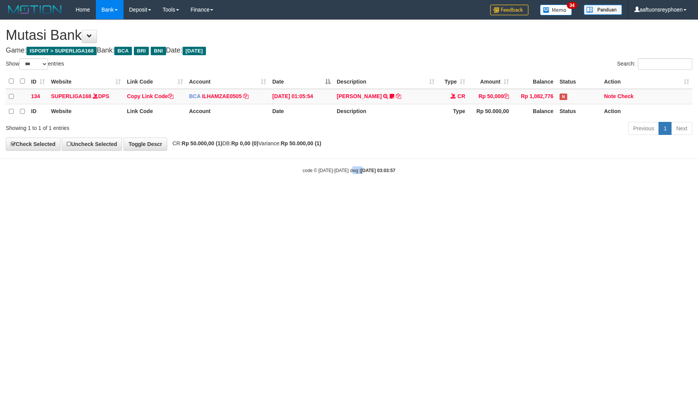
click at [388, 193] on html "Toggle navigation Home Bank Account List Load By Website Group [ISPORT] SUPERLI…" at bounding box center [349, 96] width 698 height 193
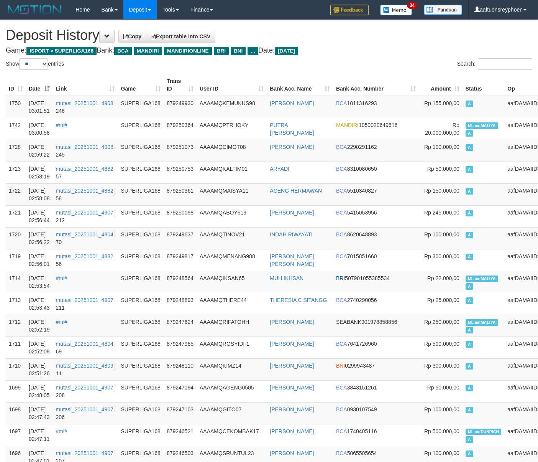
select select "**"
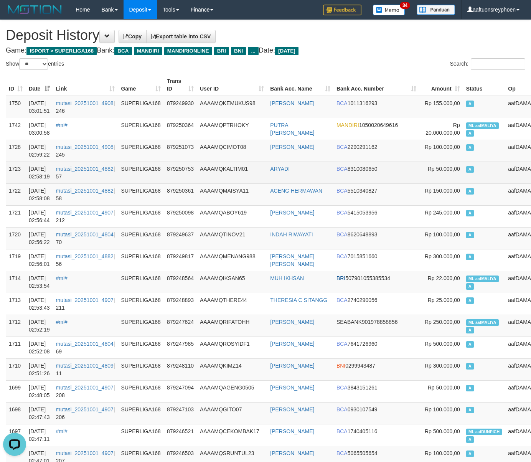
drag, startPoint x: 470, startPoint y: 176, endPoint x: 458, endPoint y: 177, distance: 11.9
click at [468, 178] on td "A" at bounding box center [484, 172] width 42 height 22
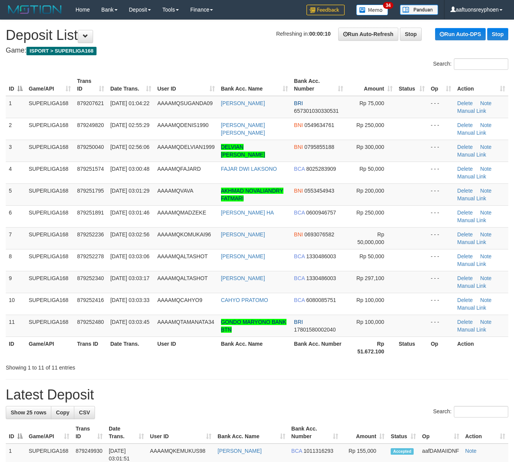
click at [38, 227] on td "SUPERLIGA168" at bounding box center [50, 238] width 48 height 22
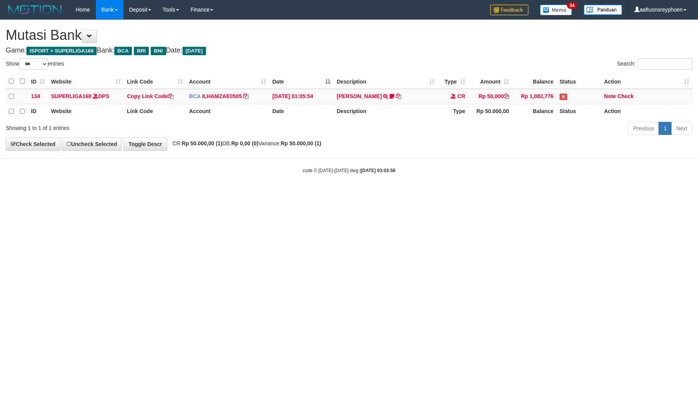
select select "***"
click at [332, 193] on html "Toggle navigation Home Bank Account List Load By Website Group [ISPORT] SUPERLI…" at bounding box center [349, 96] width 698 height 193
select select "***"
drag, startPoint x: 344, startPoint y: 298, endPoint x: 354, endPoint y: 294, distance: 11.0
click at [344, 193] on html "Toggle navigation Home Bank Account List Load By Website Group [ISPORT] SUPERLI…" at bounding box center [349, 96] width 698 height 193
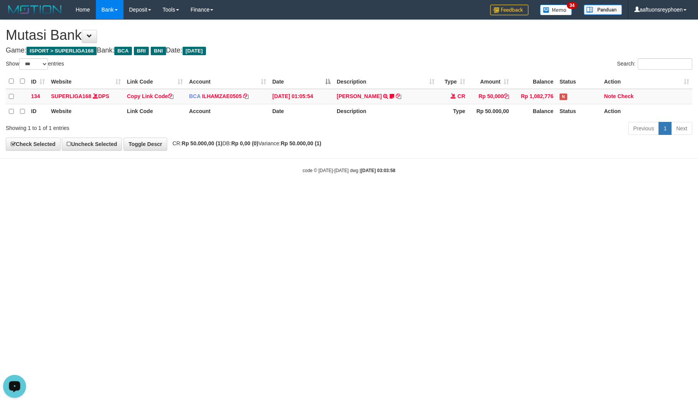
click at [460, 193] on html "Toggle navigation Home Bank Account List Load By Website Group [ISPORT] SUPERLI…" at bounding box center [349, 96] width 698 height 193
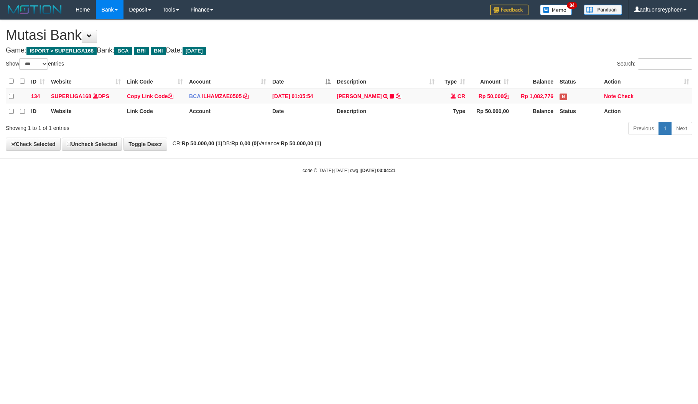
select select "***"
drag, startPoint x: 370, startPoint y: 279, endPoint x: 377, endPoint y: 282, distance: 8.1
click at [375, 193] on html "Toggle navigation Home Bank Account List Load By Website Group [ISPORT] SUPERLI…" at bounding box center [349, 96] width 698 height 193
select select "***"
drag, startPoint x: 0, startPoint y: 0, endPoint x: 643, endPoint y: 249, distance: 689.4
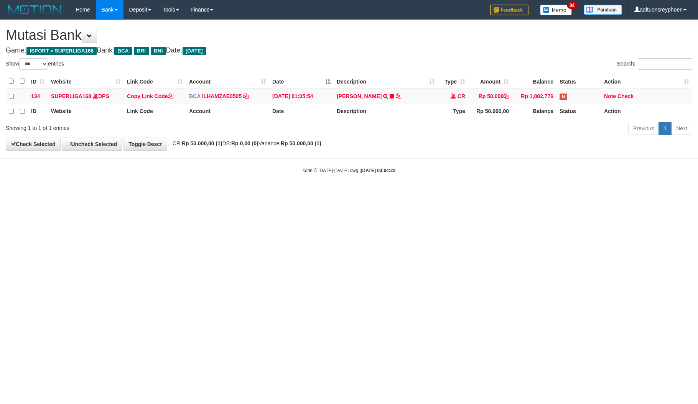
click at [421, 193] on html "Toggle navigation Home Bank Account List Load By Website Group [ISPORT] SUPERLI…" at bounding box center [349, 96] width 698 height 193
